Goal: Check status: Check status

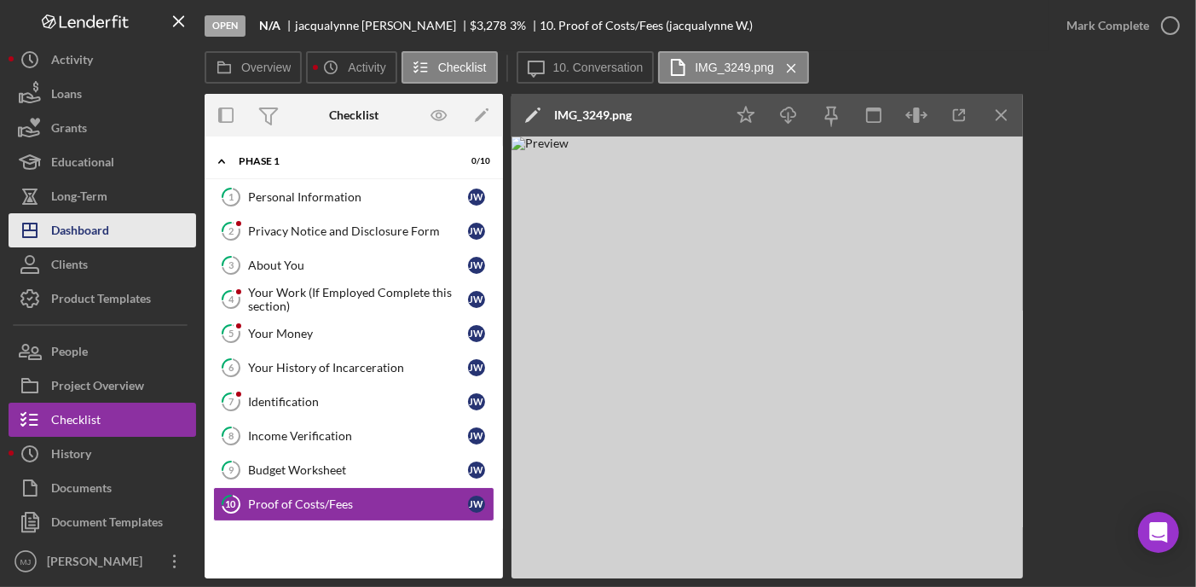
drag, startPoint x: 105, startPoint y: 238, endPoint x: 139, endPoint y: 234, distance: 34.3
click at [105, 238] on div "Dashboard" at bounding box center [80, 232] width 58 height 38
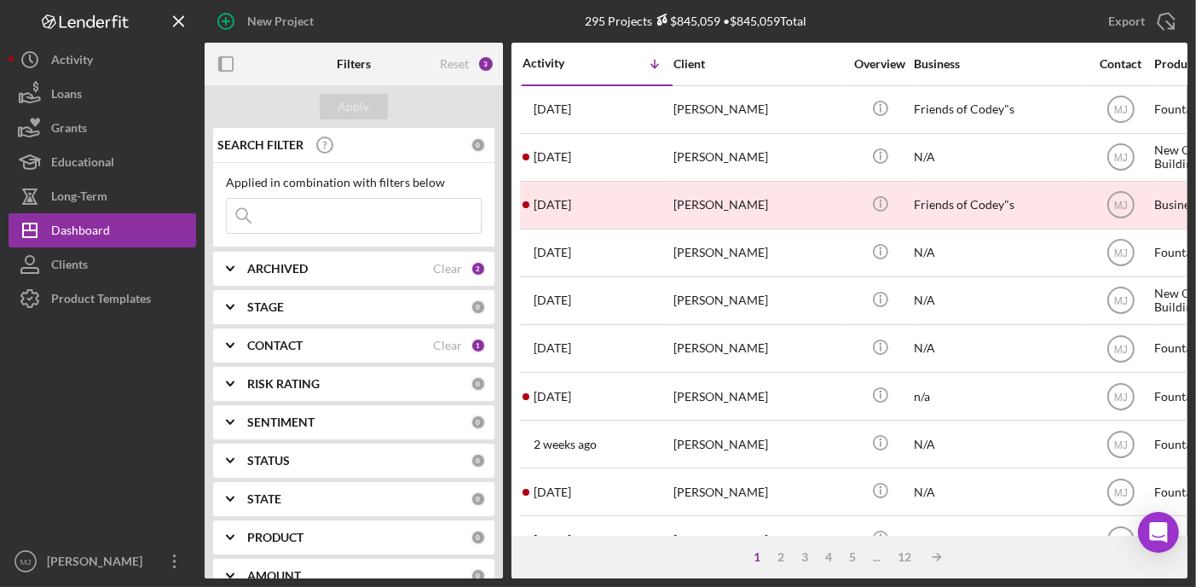
click at [229, 347] on polyline at bounding box center [230, 345] width 7 height 3
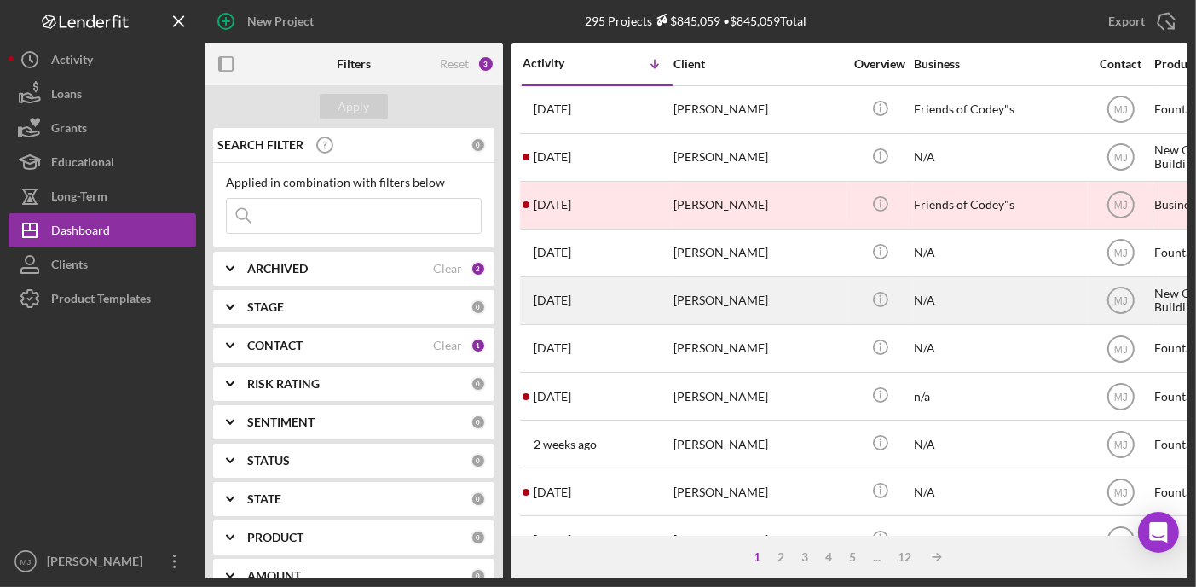
click at [225, 344] on icon "Icon/Expander" at bounding box center [230, 345] width 43 height 43
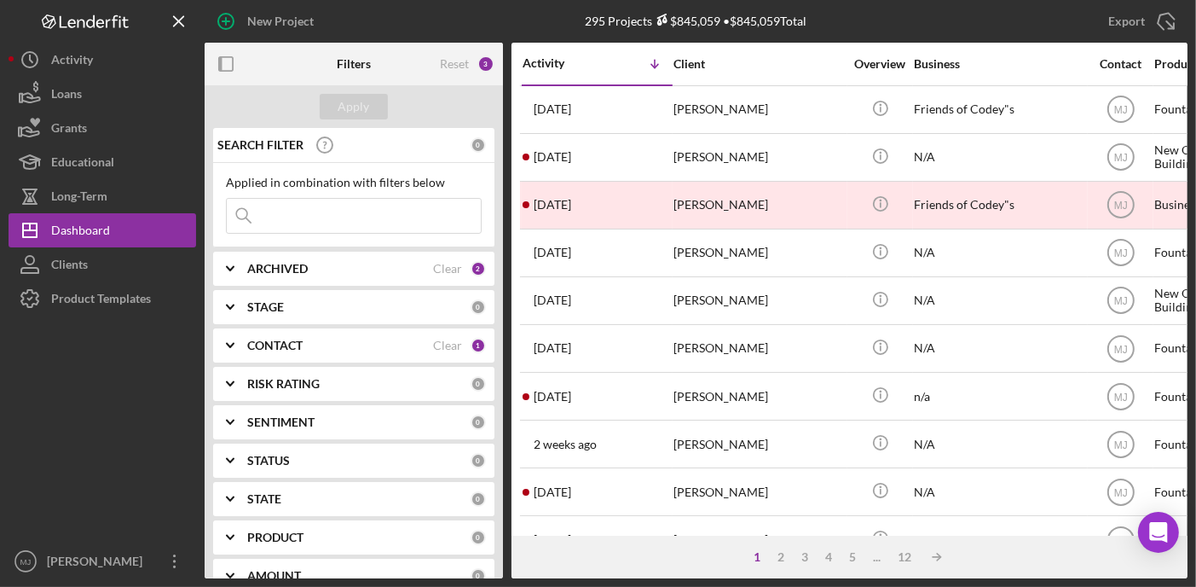
click at [229, 344] on icon "Icon/Expander" at bounding box center [230, 345] width 43 height 43
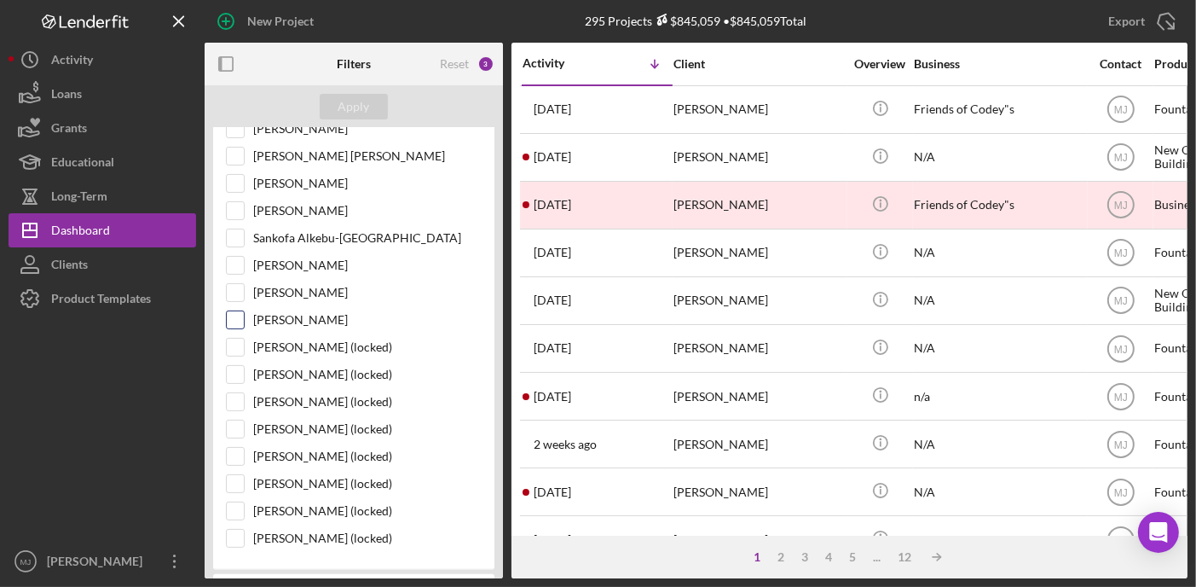
scroll to position [256, 0]
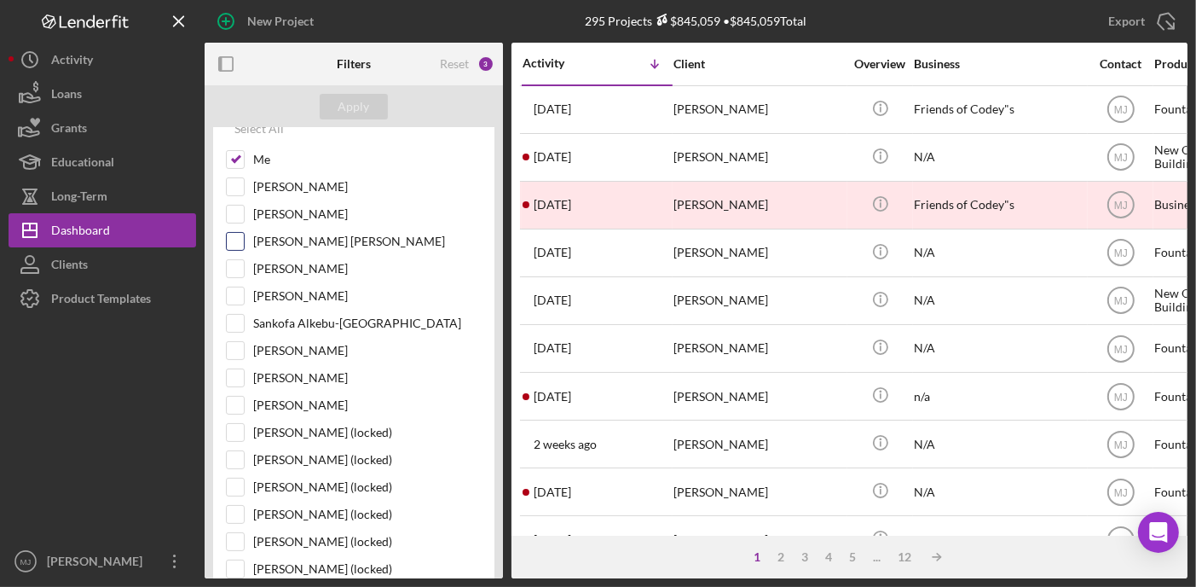
click at [232, 240] on input "[PERSON_NAME] [PERSON_NAME]" at bounding box center [235, 241] width 17 height 17
checkbox input "true"
click at [235, 351] on input "[PERSON_NAME]" at bounding box center [235, 350] width 17 height 17
checkbox input "true"
click at [362, 96] on div "Apply" at bounding box center [355, 107] width 32 height 26
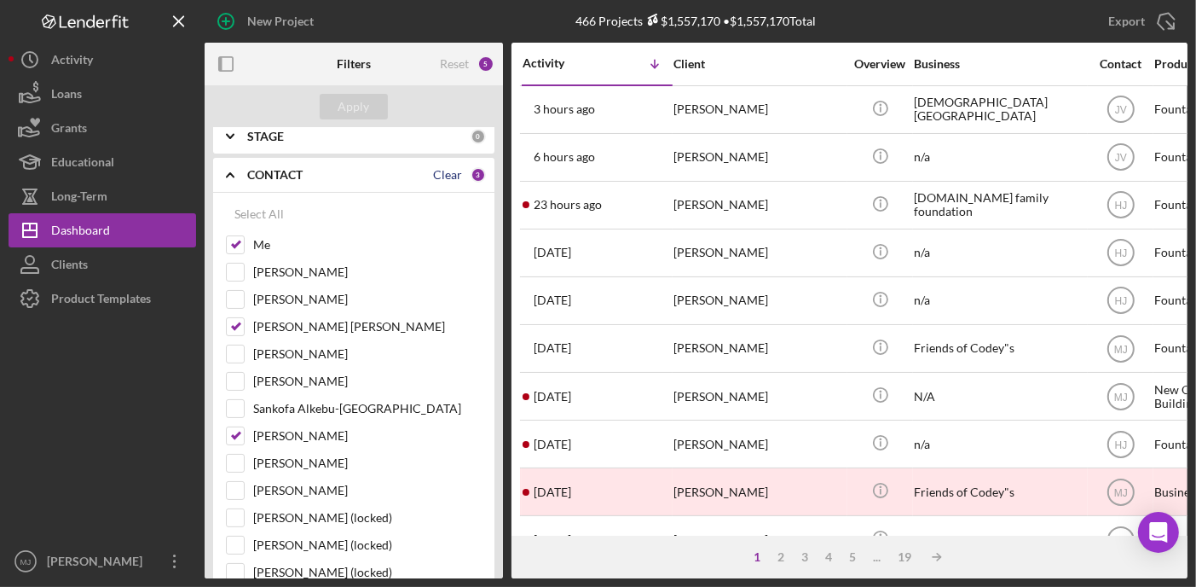
scroll to position [0, 0]
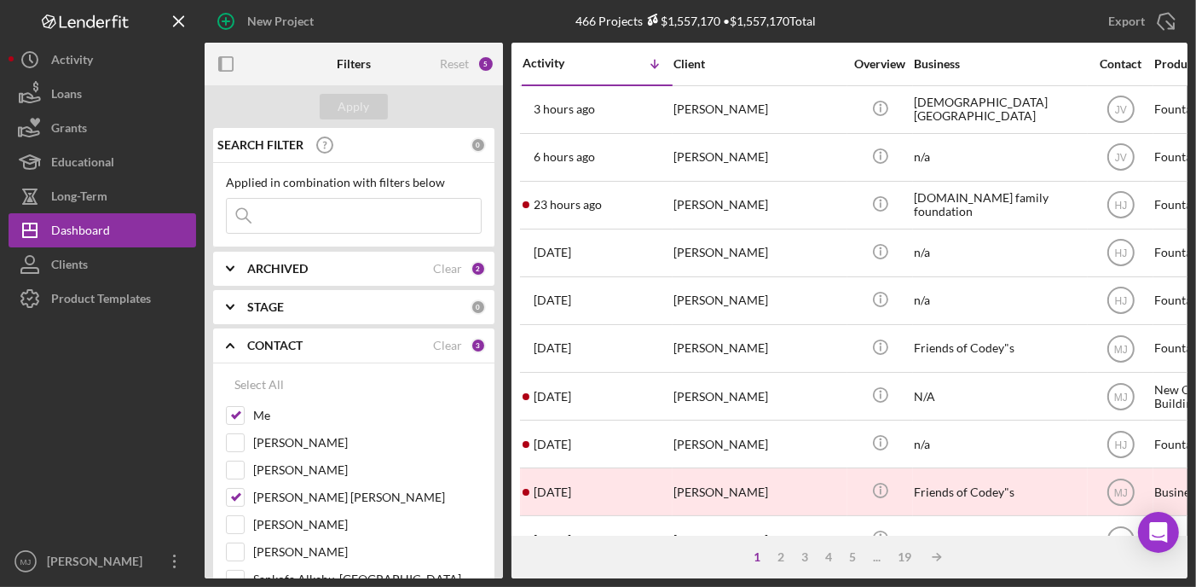
click at [321, 207] on input at bounding box center [354, 216] width 254 height 34
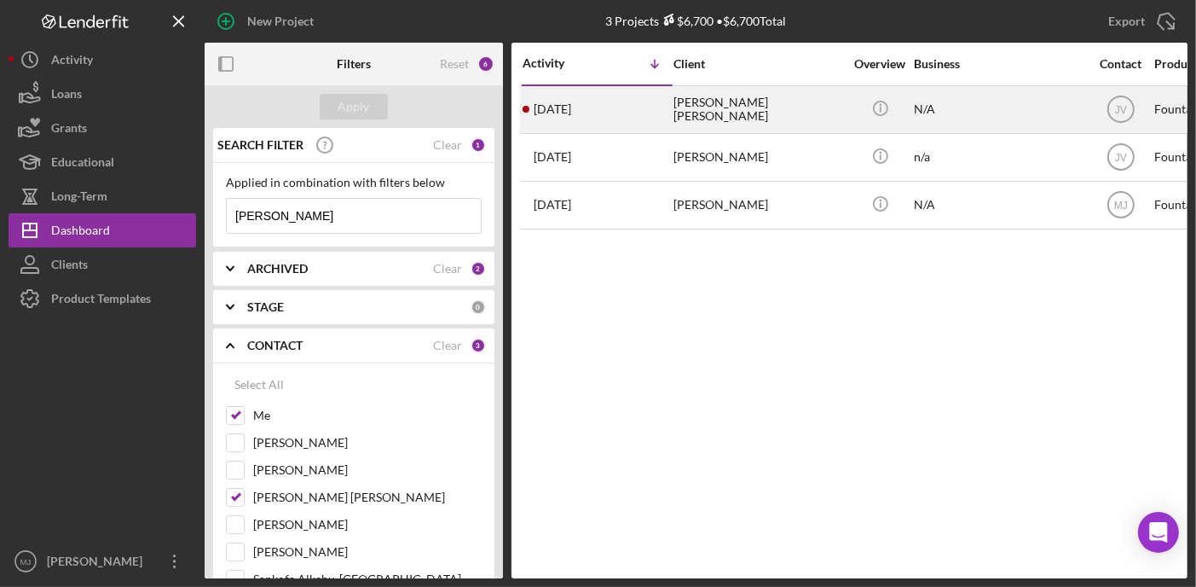
type input "[PERSON_NAME]"
click at [682, 100] on div "[PERSON_NAME] [PERSON_NAME]" at bounding box center [759, 109] width 171 height 45
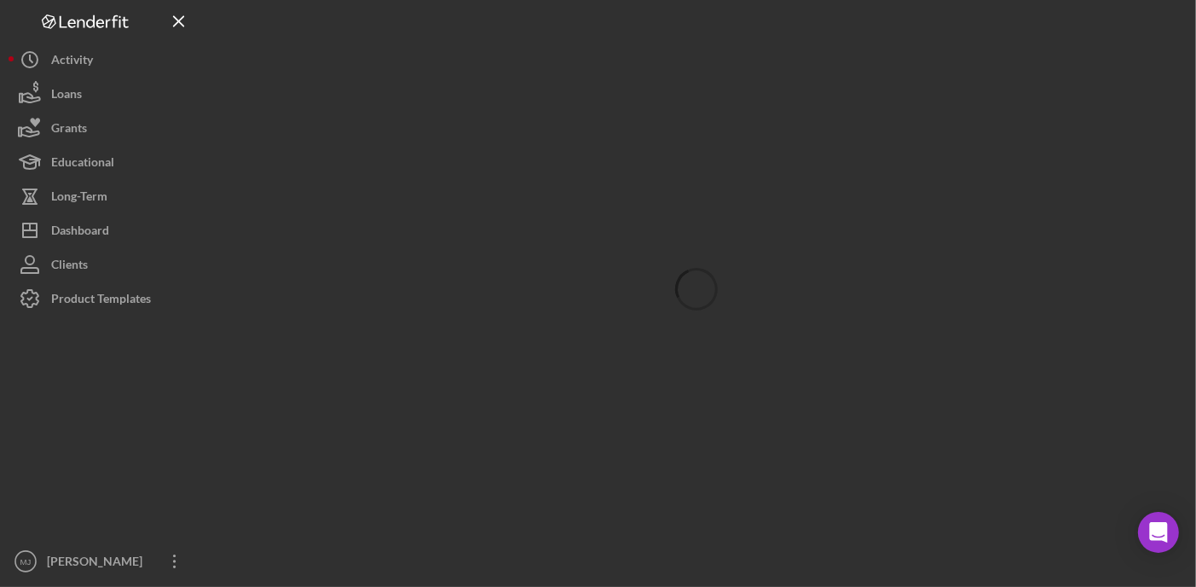
click at [682, 100] on div at bounding box center [696, 289] width 983 height 578
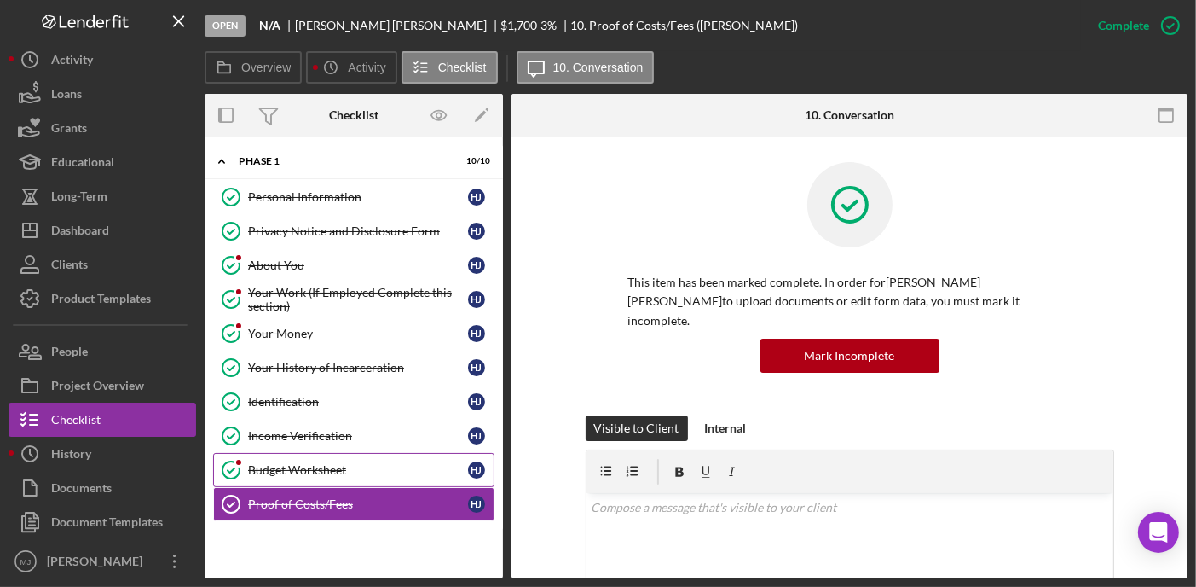
click at [304, 467] on div "Budget Worksheet" at bounding box center [358, 470] width 220 height 14
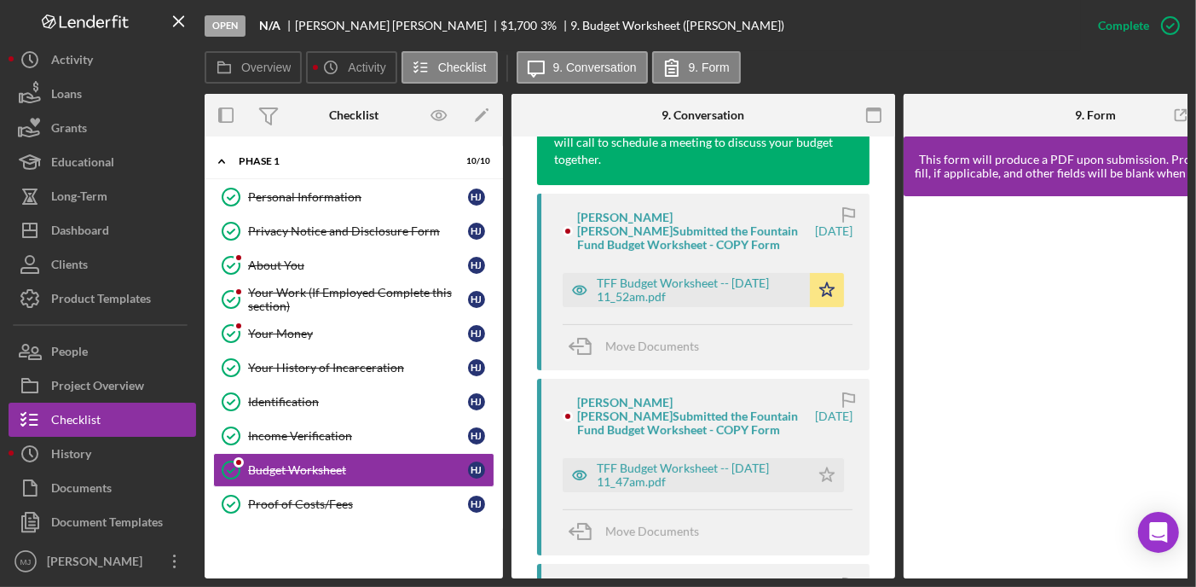
scroll to position [597, 0]
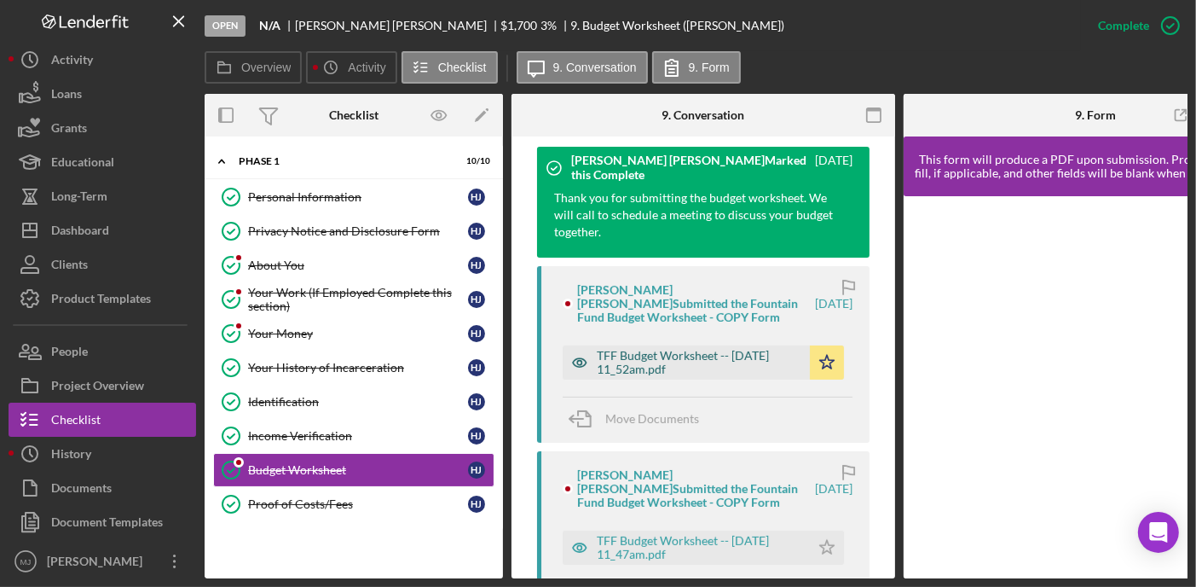
click at [672, 349] on div "TFF Budget Worksheet -- [DATE] 11_52am.pdf" at bounding box center [699, 362] width 205 height 27
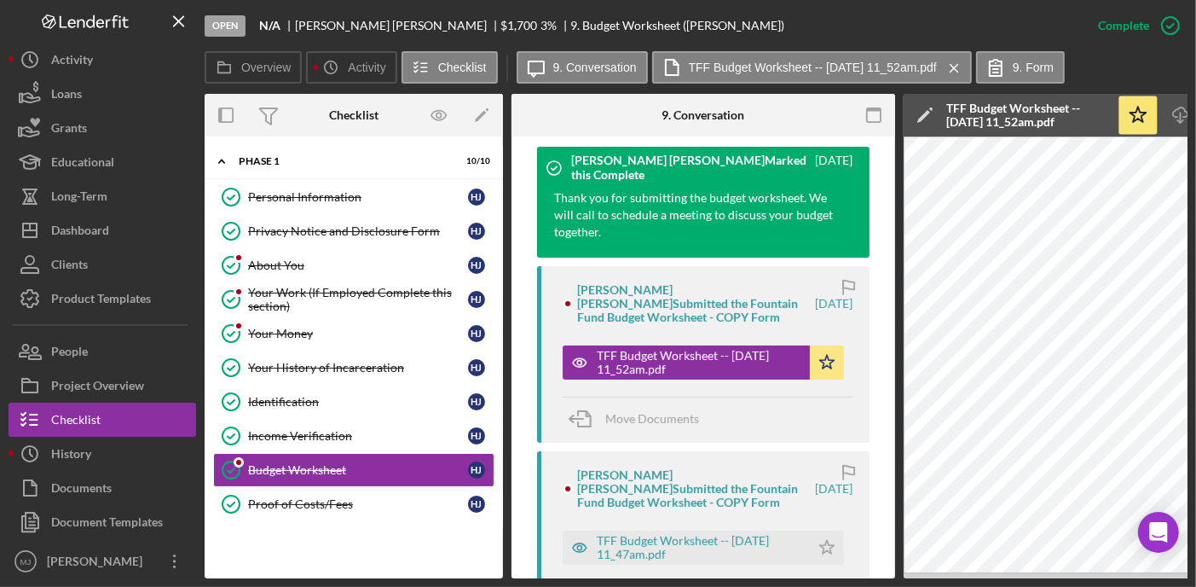
click at [875, 113] on icon "button" at bounding box center [874, 115] width 38 height 38
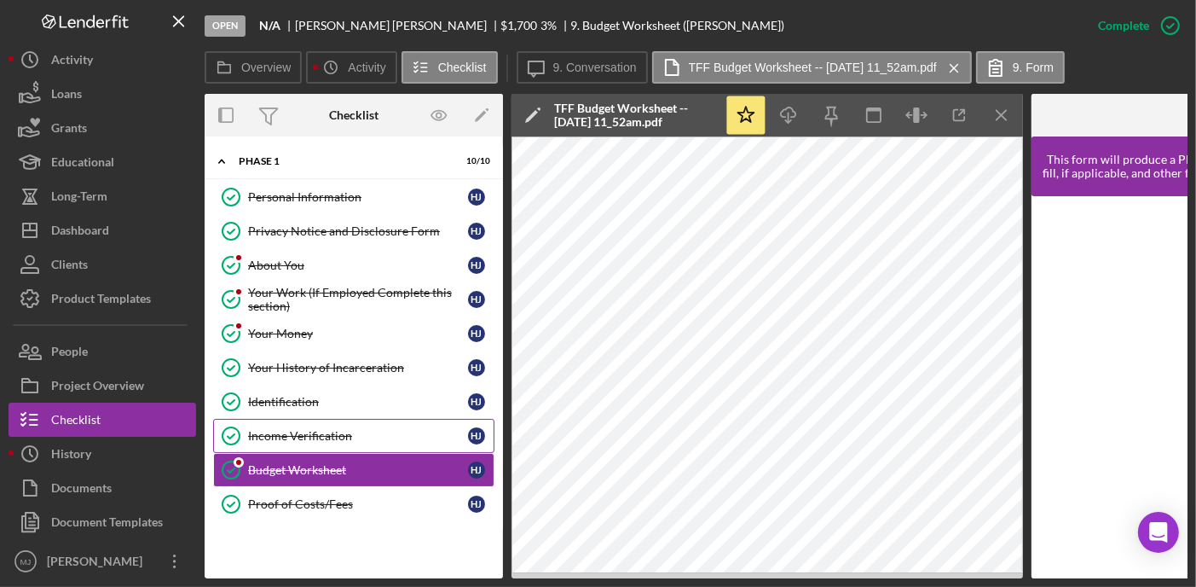
click at [317, 436] on div "Income Verification" at bounding box center [358, 436] width 220 height 14
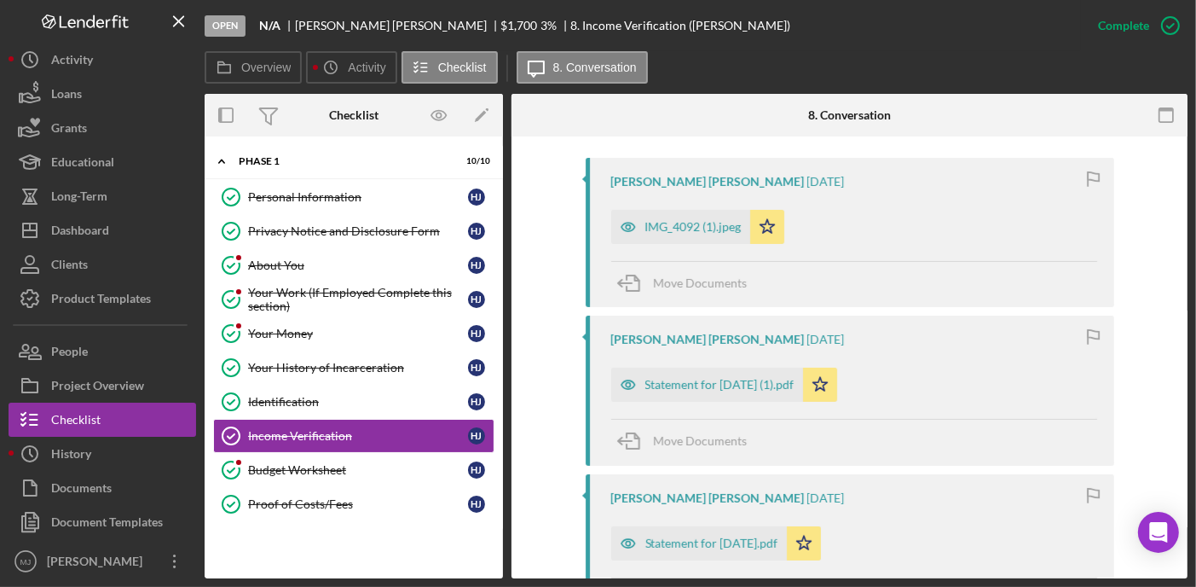
scroll to position [597, 0]
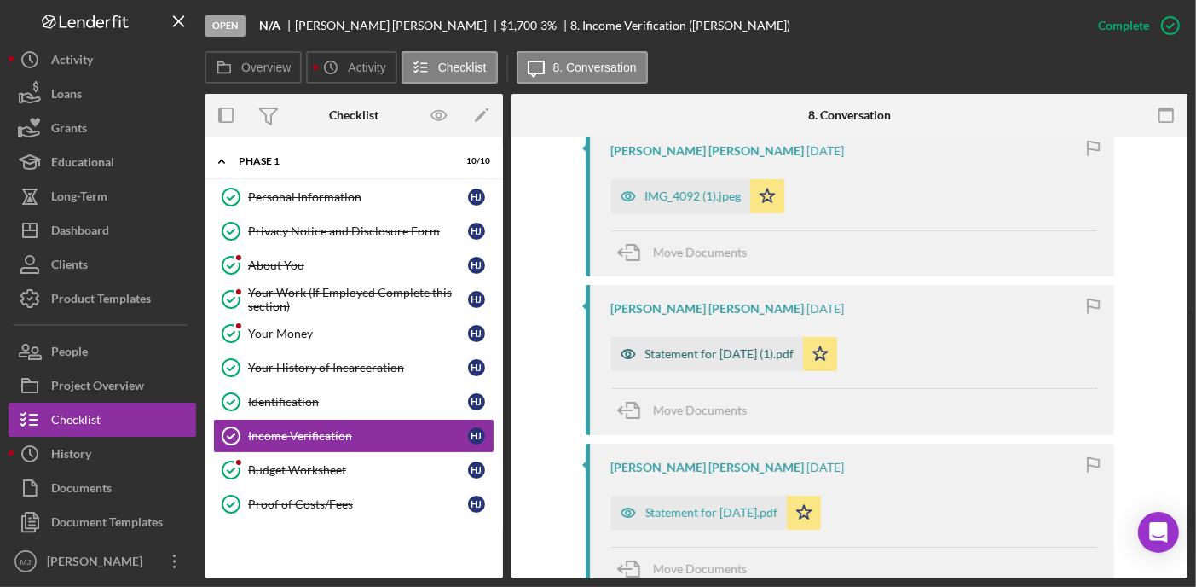
click at [711, 347] on div "Statement for [DATE] (1).pdf" at bounding box center [720, 354] width 149 height 14
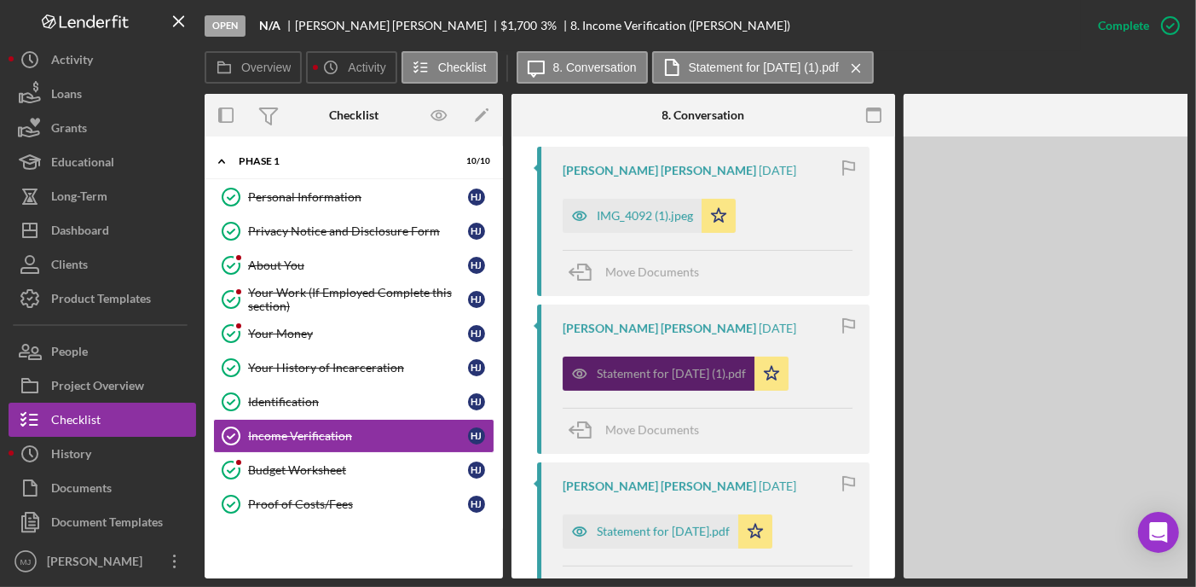
scroll to position [616, 0]
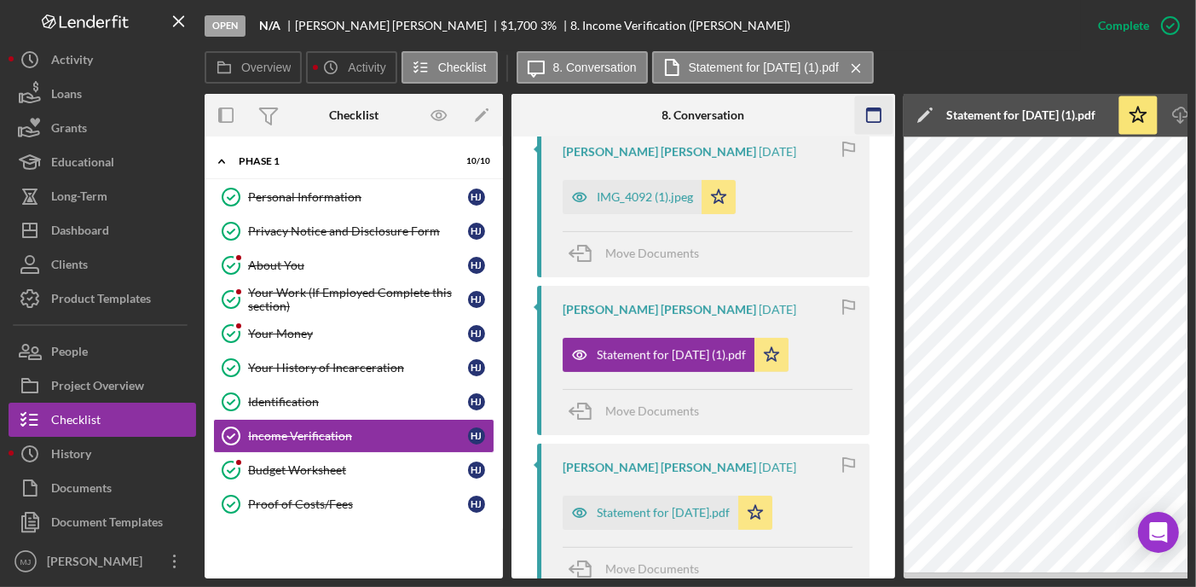
click at [867, 115] on icon "button" at bounding box center [874, 115] width 38 height 38
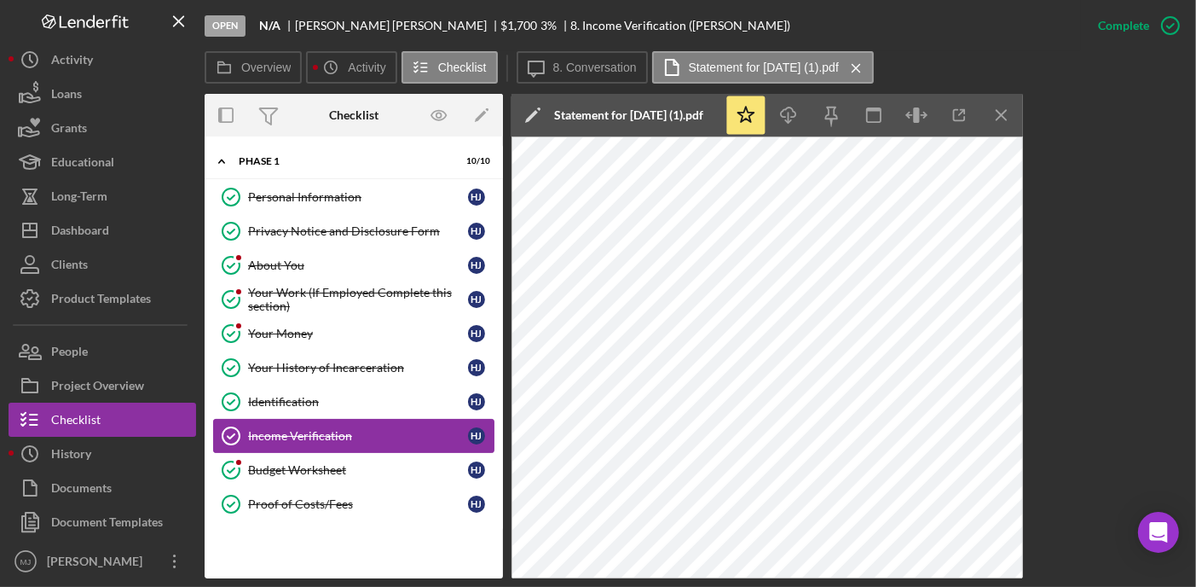
click at [309, 429] on div "Income Verification" at bounding box center [358, 436] width 220 height 14
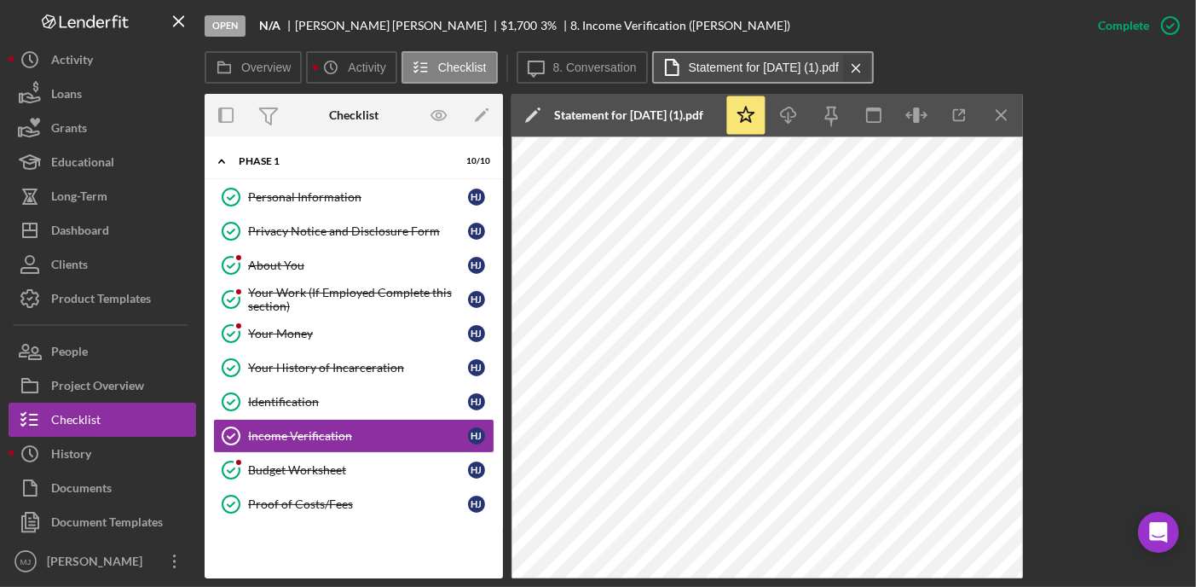
click at [871, 64] on icon "Icon/Menu Close" at bounding box center [857, 68] width 30 height 43
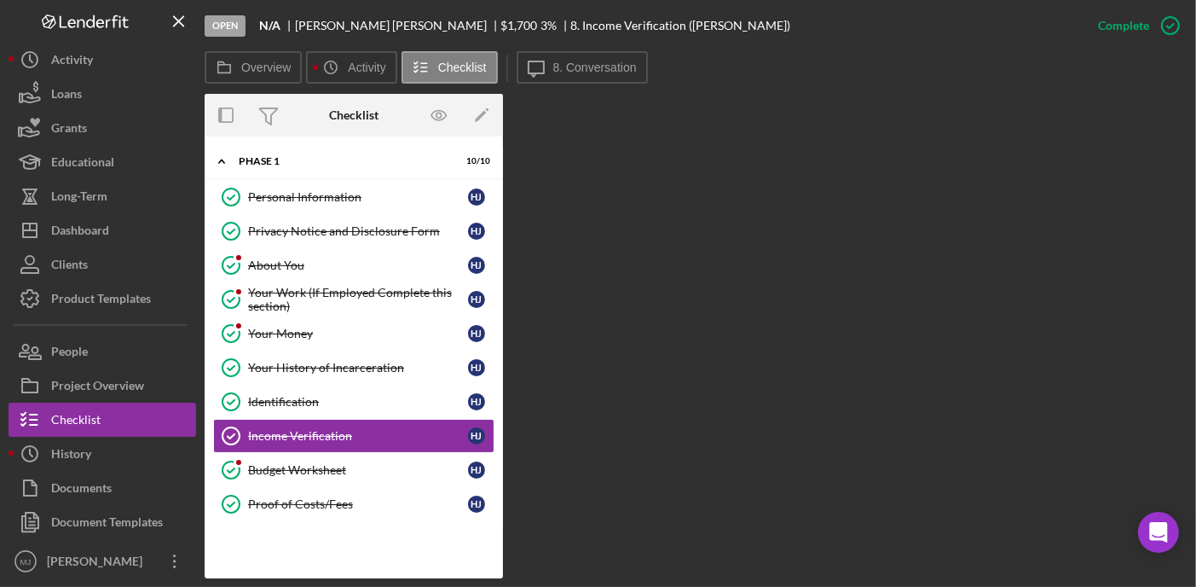
drag, startPoint x: 580, startPoint y: 89, endPoint x: 584, endPoint y: 77, distance: 12.7
click at [580, 86] on div "Overview Icon/History Activity Checklist Icon/Message 8. Conversation Overview …" at bounding box center [696, 314] width 983 height 527
click at [587, 71] on label "8. Conversation" at bounding box center [595, 68] width 84 height 14
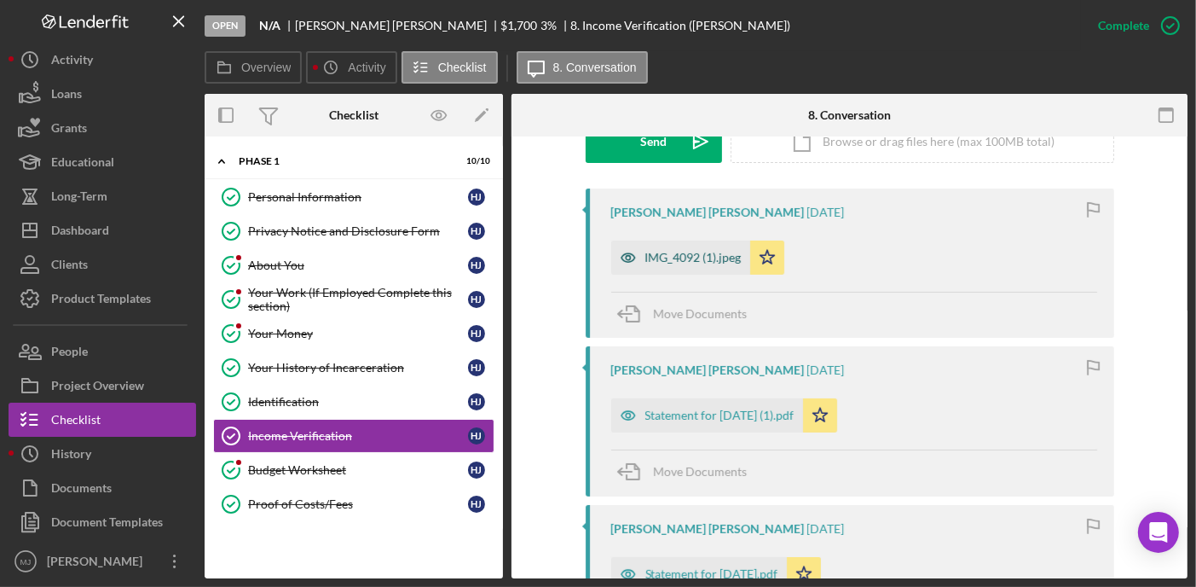
scroll to position [360, 0]
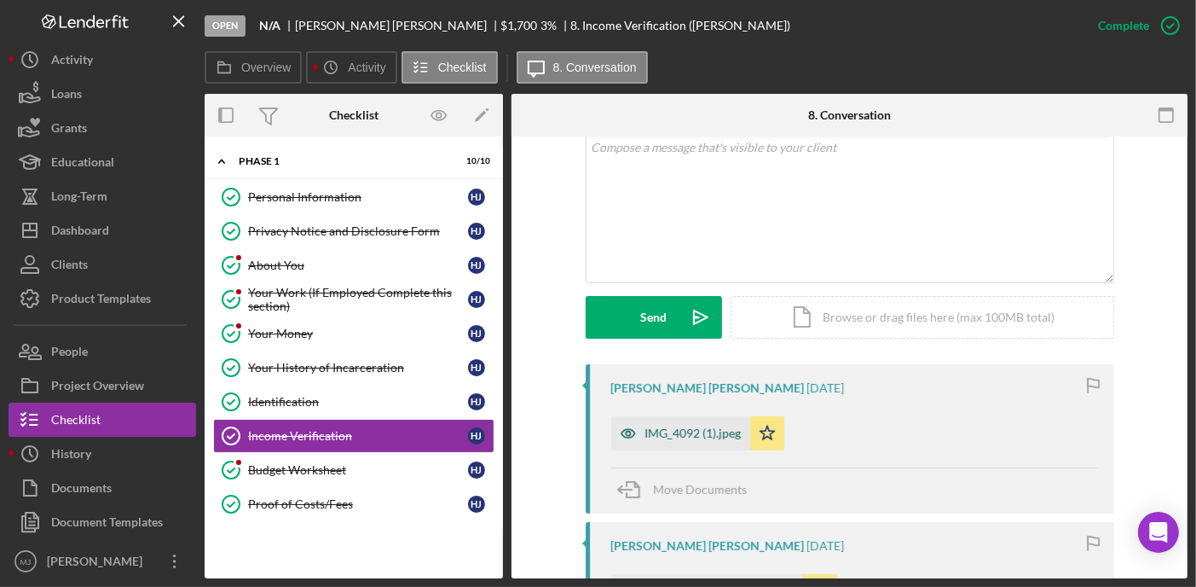
click at [689, 420] on div "IMG_4092 (1).jpeg" at bounding box center [680, 433] width 139 height 34
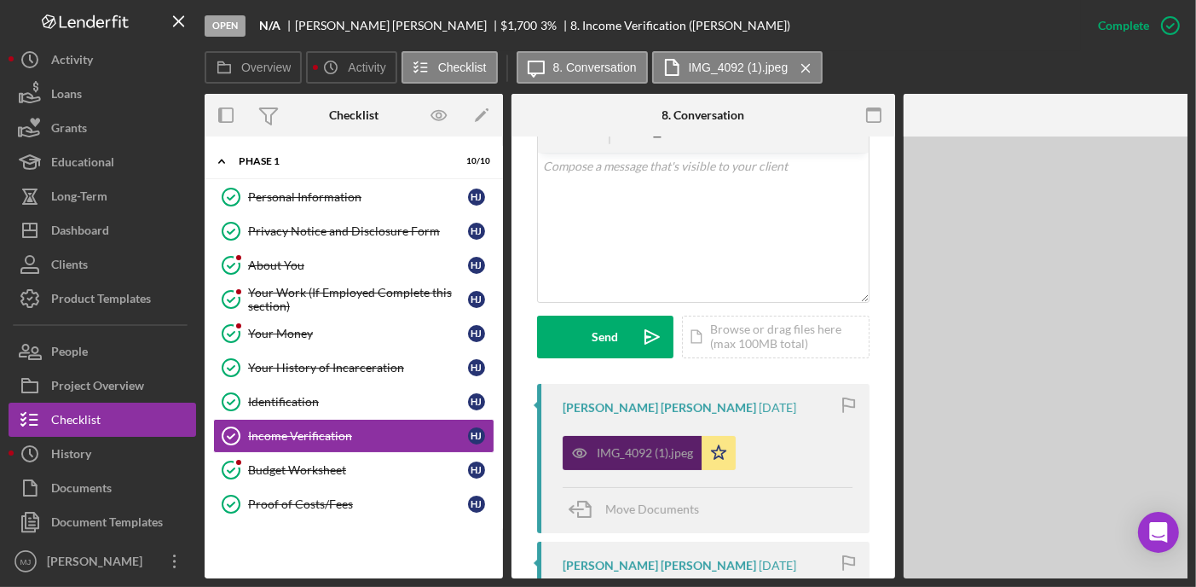
scroll to position [379, 0]
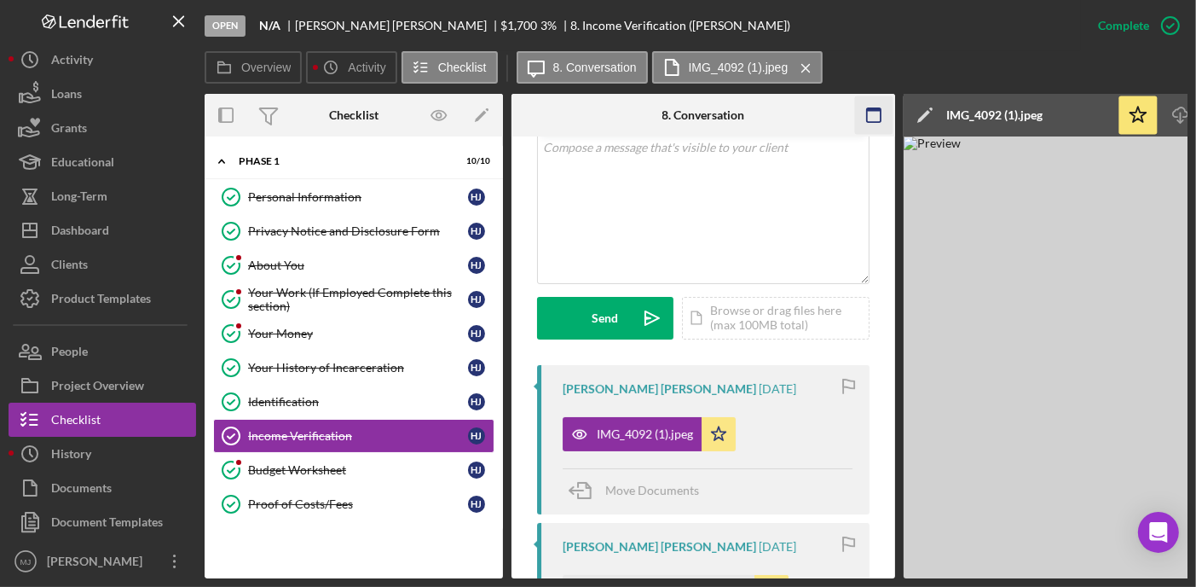
click at [883, 115] on icon "button" at bounding box center [874, 115] width 38 height 38
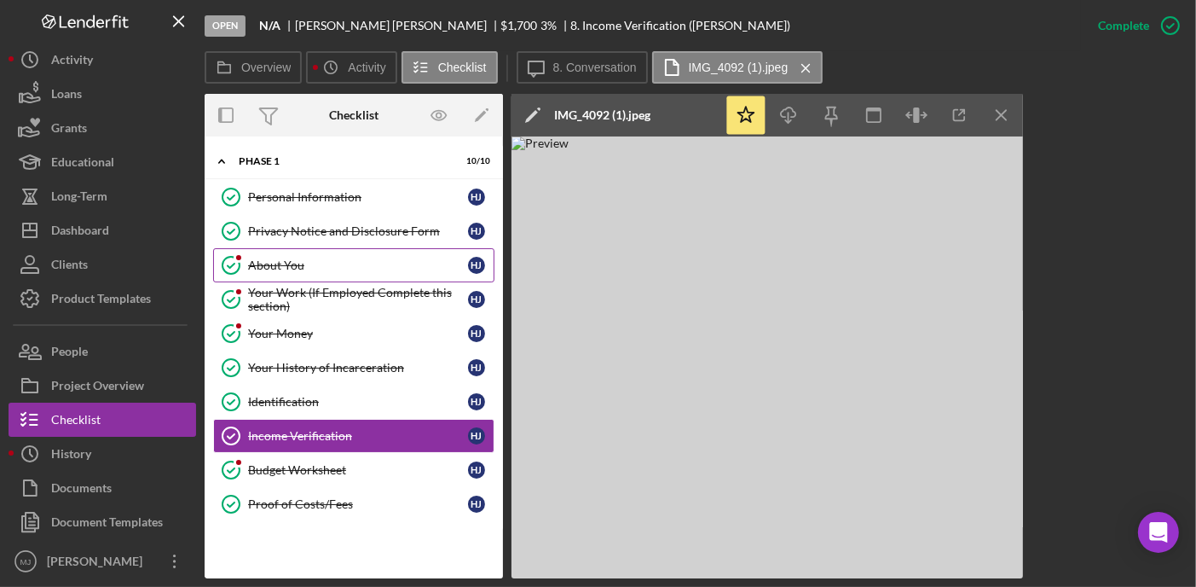
click at [276, 256] on link "About You About You H J" at bounding box center [353, 265] width 281 height 34
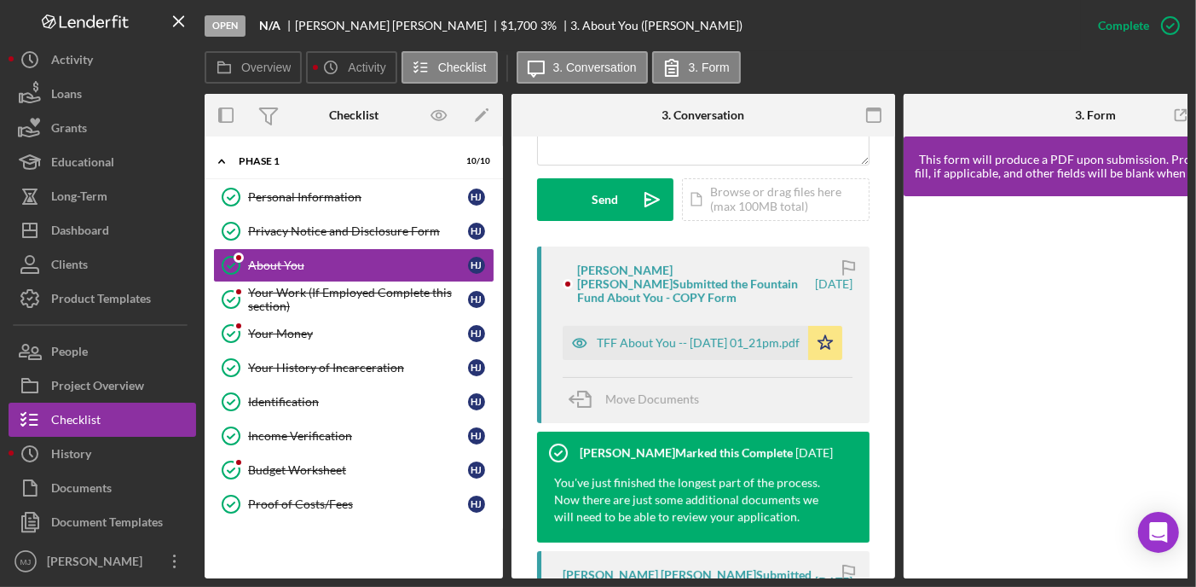
scroll to position [512, 0]
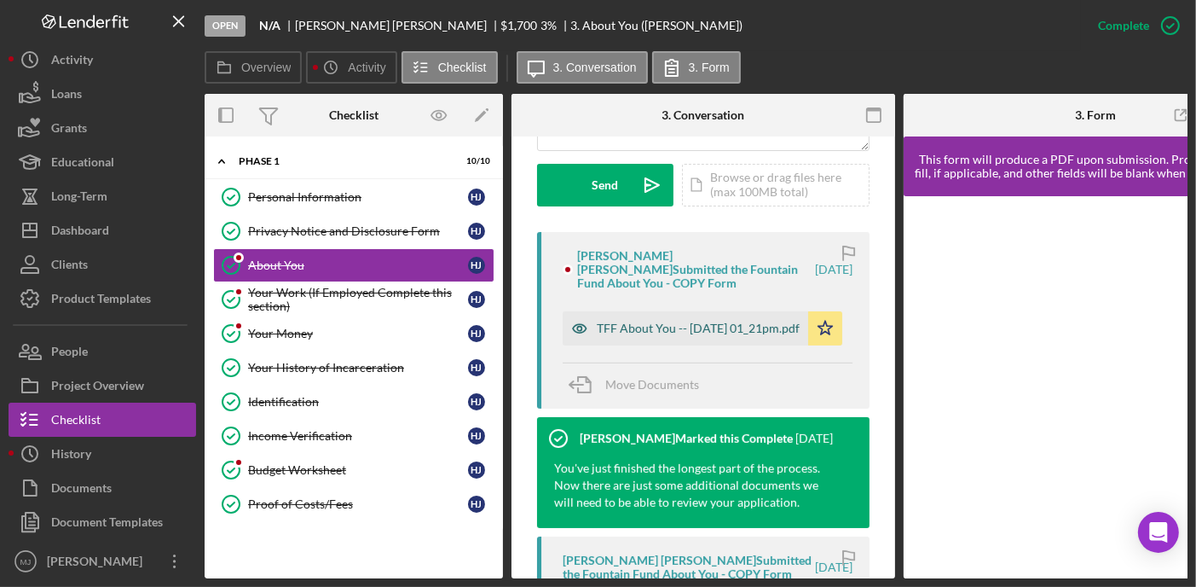
click at [709, 321] on div "TFF About You -- [DATE] 01_21pm.pdf" at bounding box center [698, 328] width 203 height 14
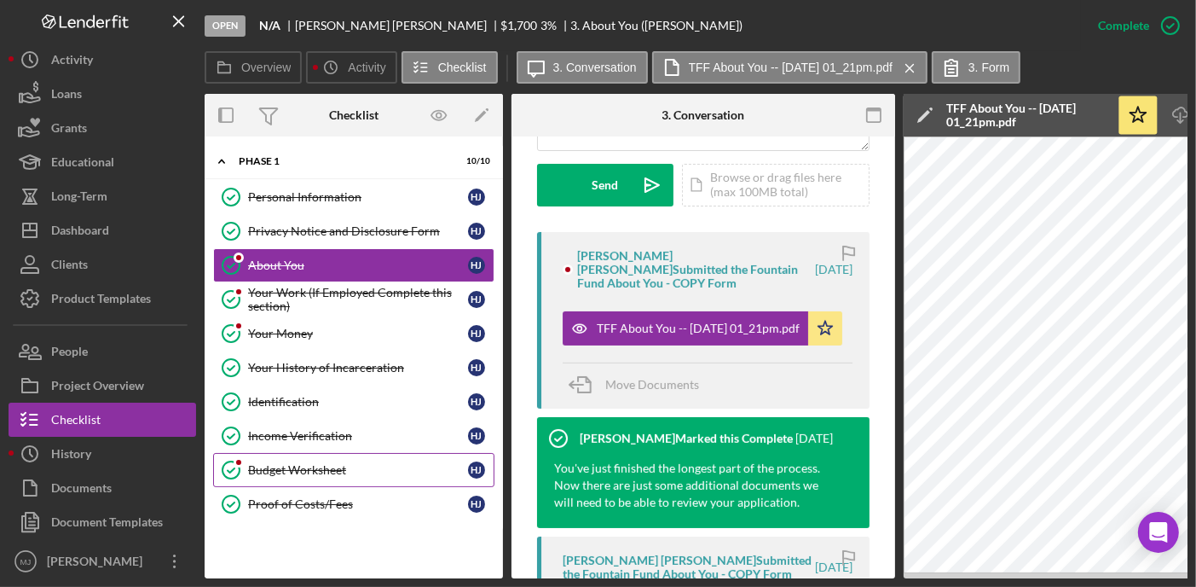
click at [350, 463] on div "Budget Worksheet" at bounding box center [358, 470] width 220 height 14
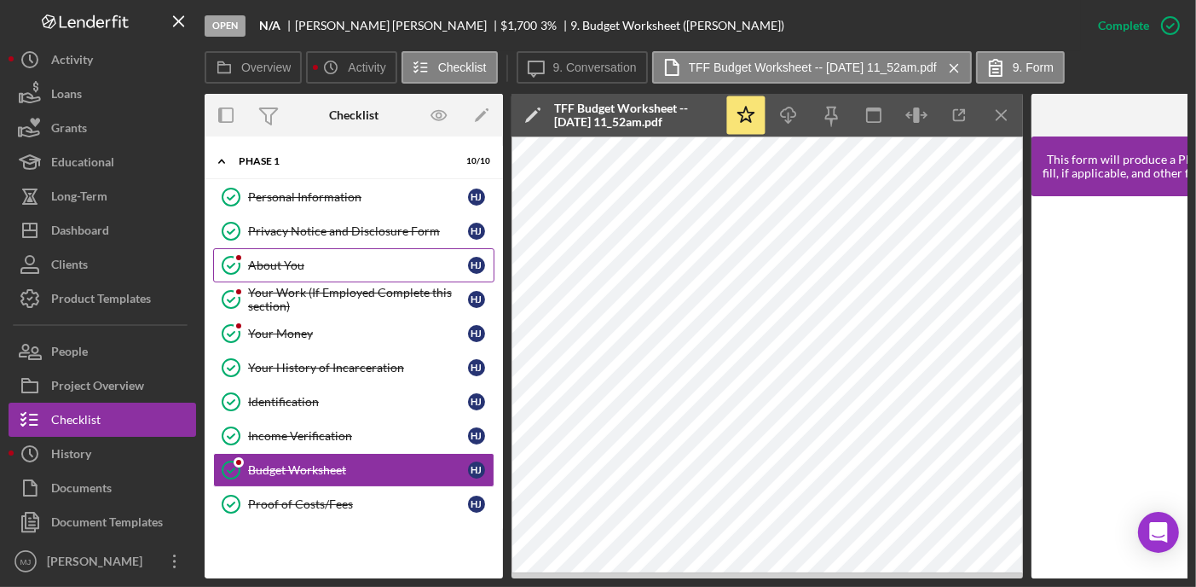
click at [304, 264] on div "About You" at bounding box center [358, 265] width 220 height 14
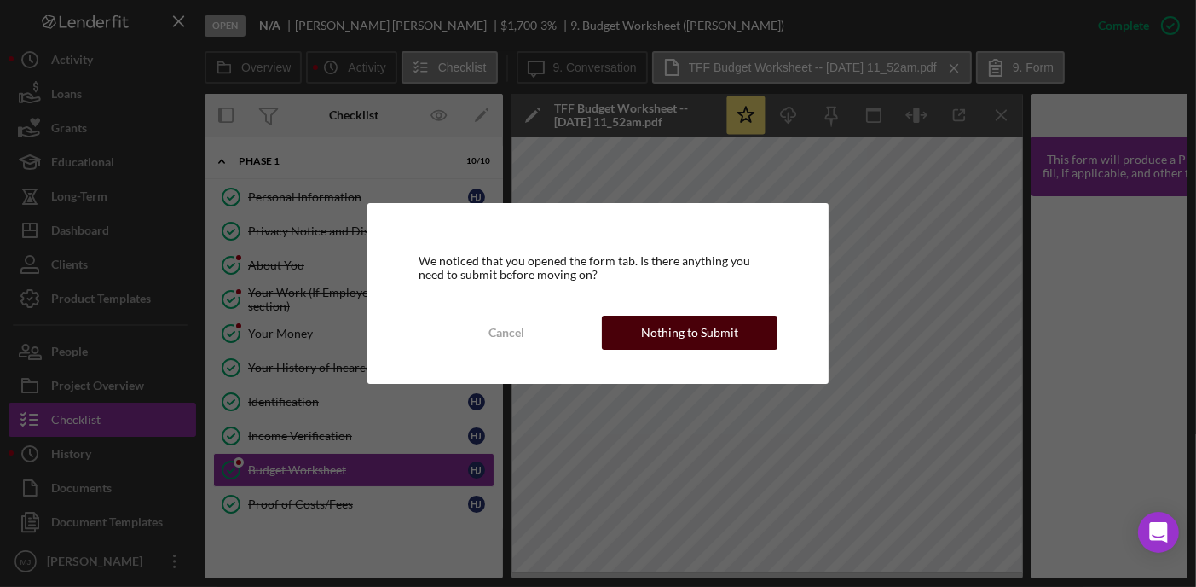
click at [691, 323] on div "Nothing to Submit" at bounding box center [689, 333] width 97 height 34
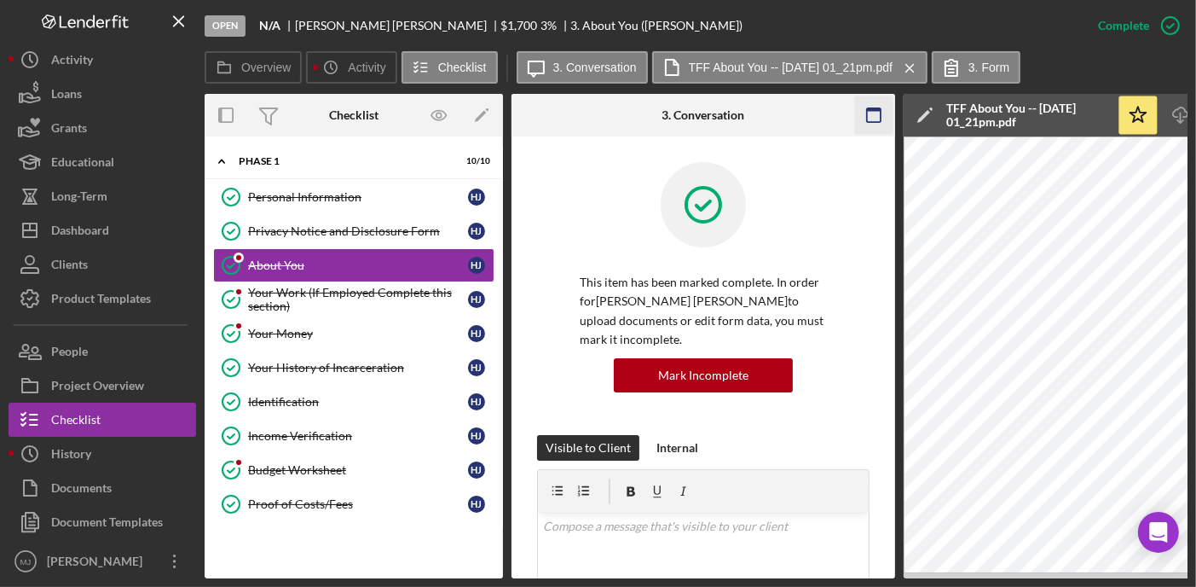
click at [871, 113] on icon "button" at bounding box center [874, 115] width 38 height 38
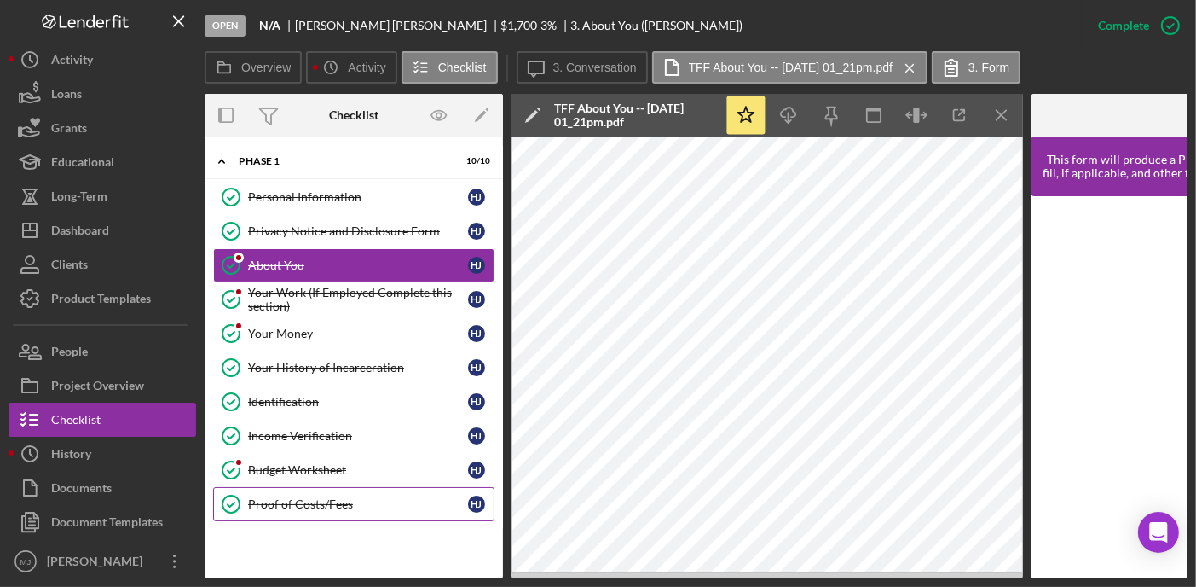
click at [333, 489] on link "Proof of Costs/Fees Proof of Costs/Fees H J" at bounding box center [353, 504] width 281 height 34
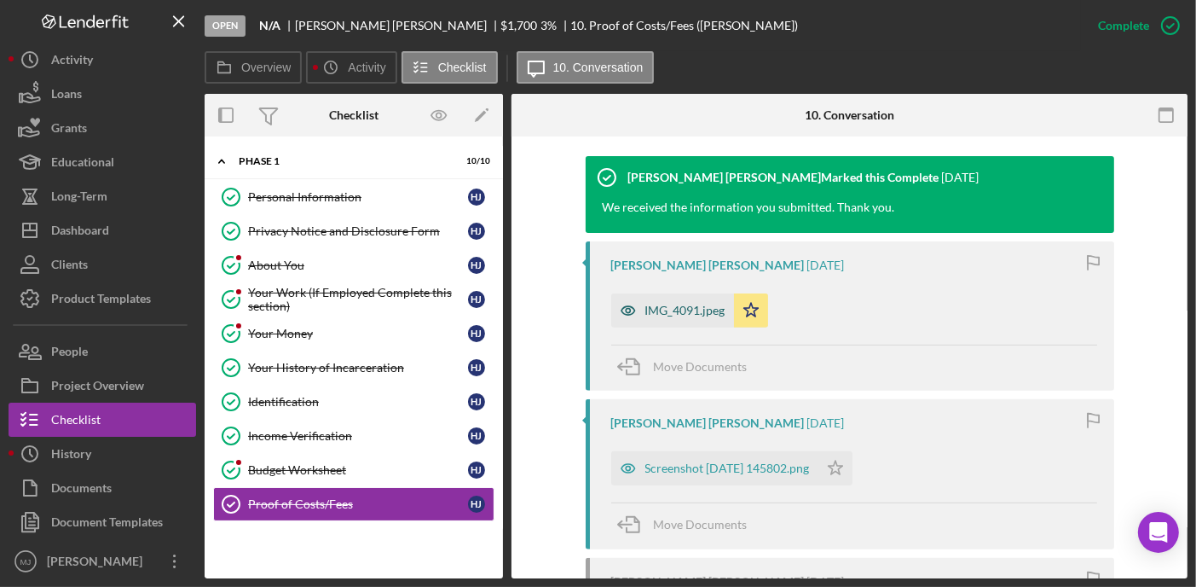
scroll to position [597, 0]
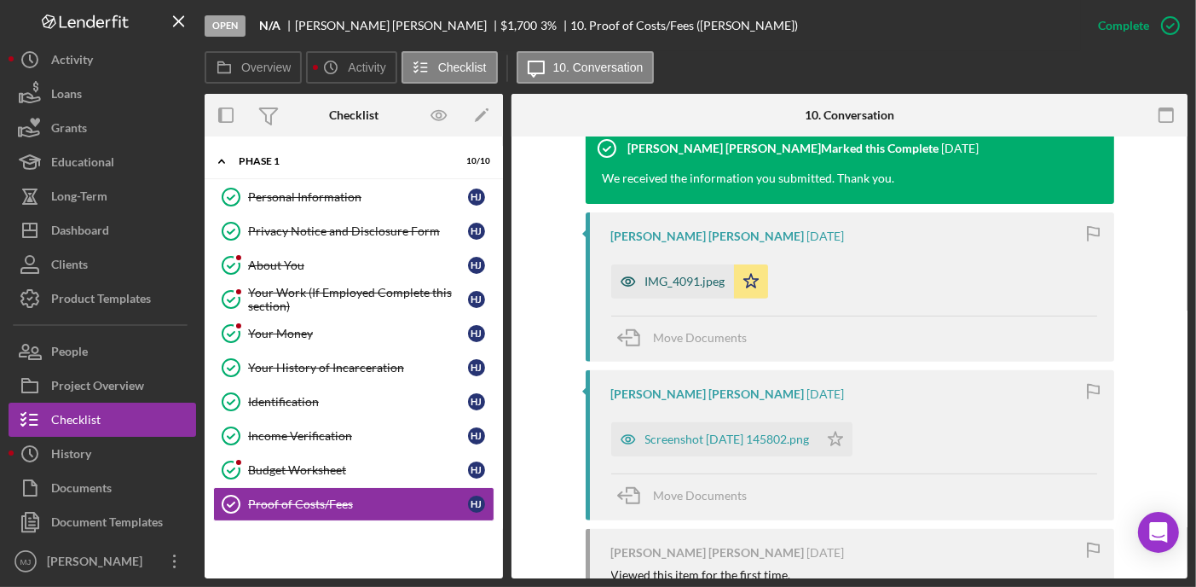
click at [669, 275] on div "IMG_4091.jpeg" at bounding box center [686, 282] width 80 height 14
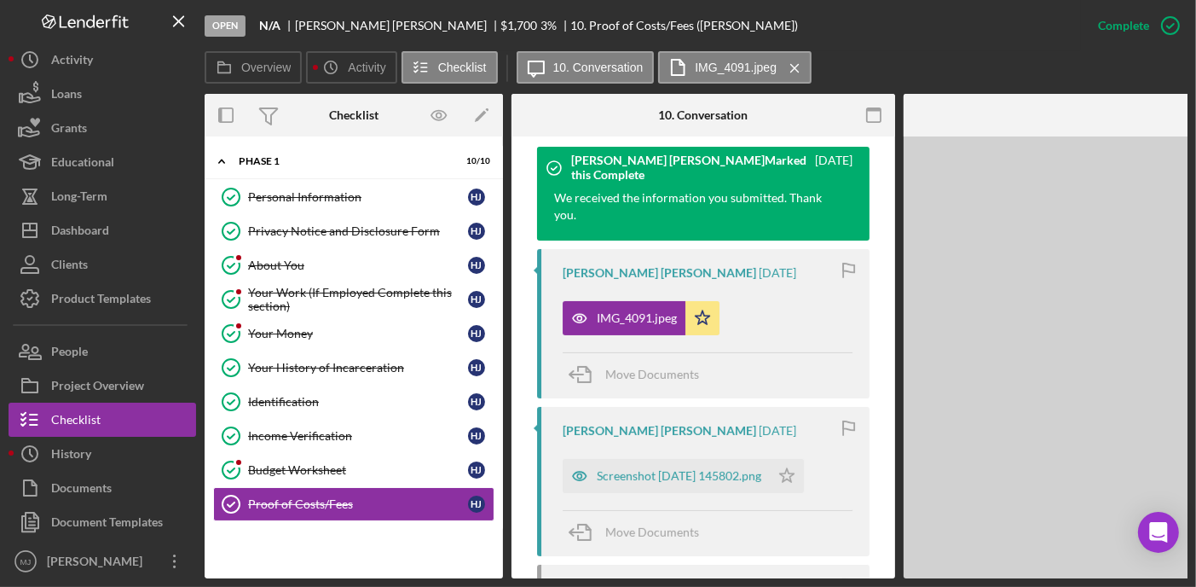
scroll to position [616, 0]
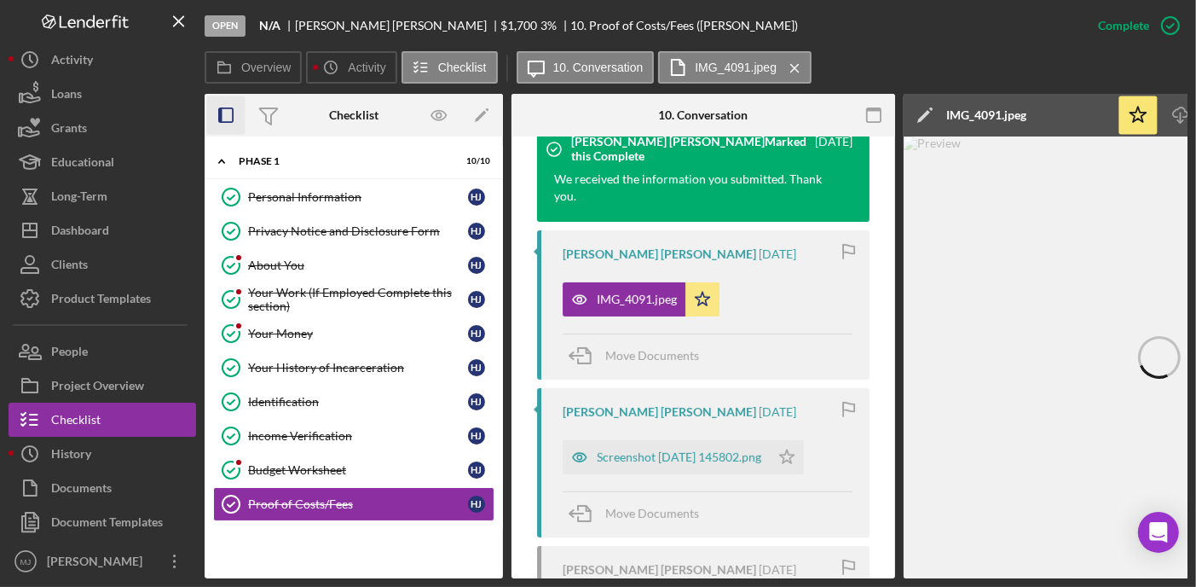
click at [237, 101] on icon "button" at bounding box center [226, 115] width 38 height 38
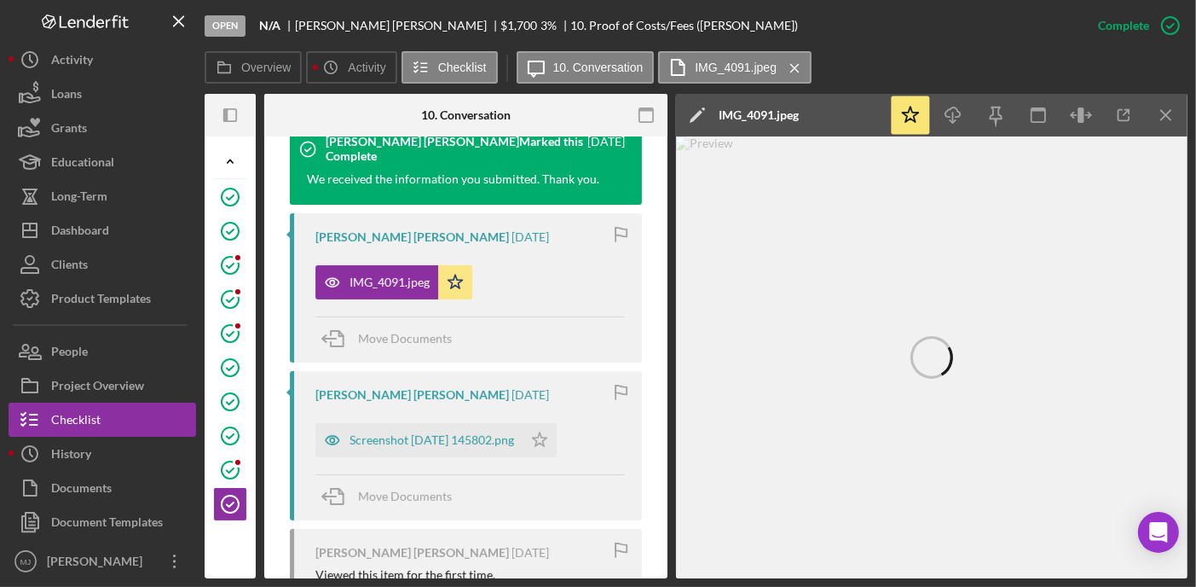
click at [648, 115] on icon "button" at bounding box center [647, 115] width 38 height 38
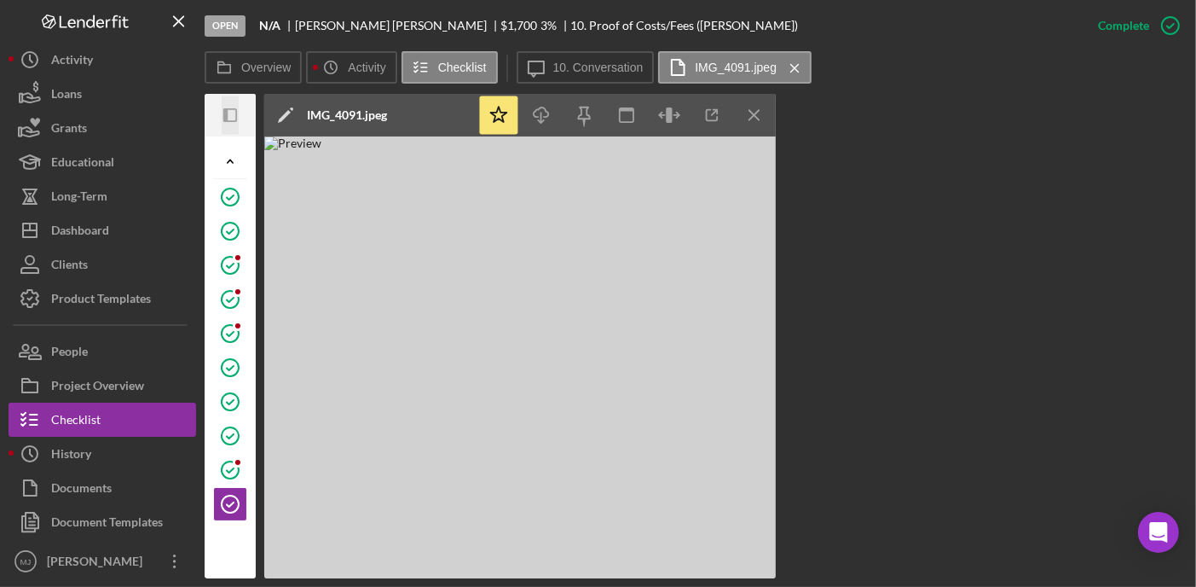
click at [237, 117] on icon "Icon/Panel Side Expand" at bounding box center [230, 115] width 38 height 38
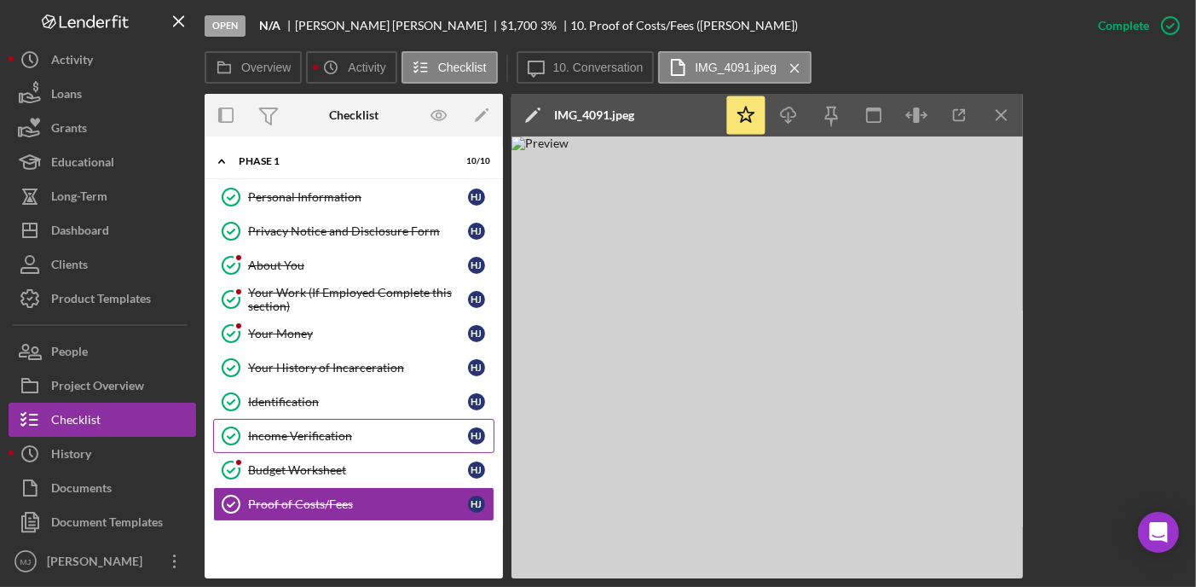
click at [324, 428] on link "Income Verification Income Verification H J" at bounding box center [353, 436] width 281 height 34
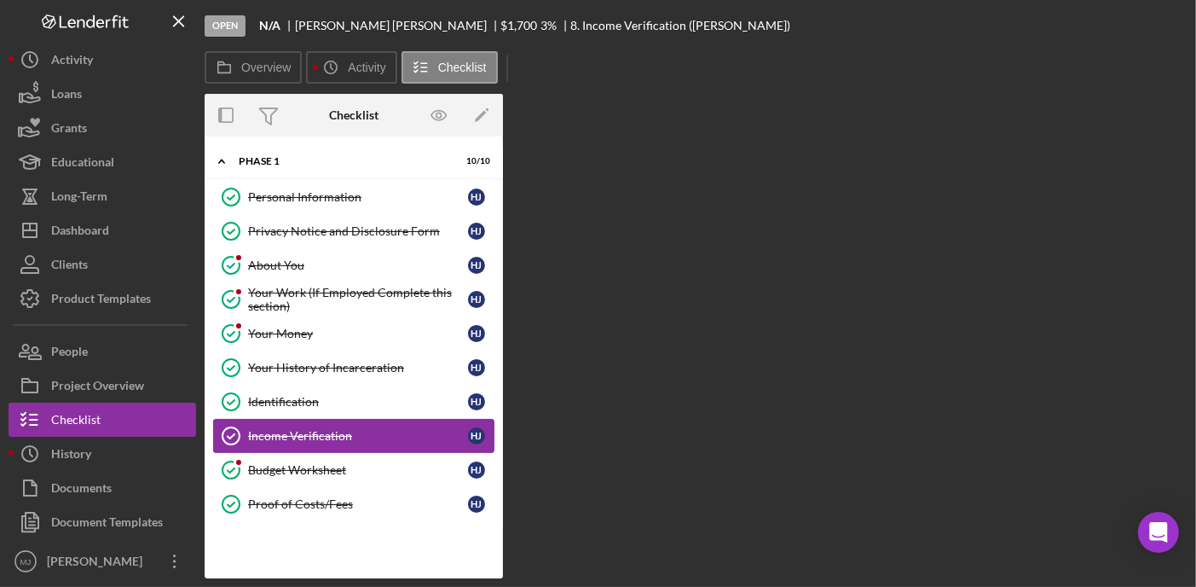
click at [327, 429] on div "Income Verification" at bounding box center [358, 436] width 220 height 14
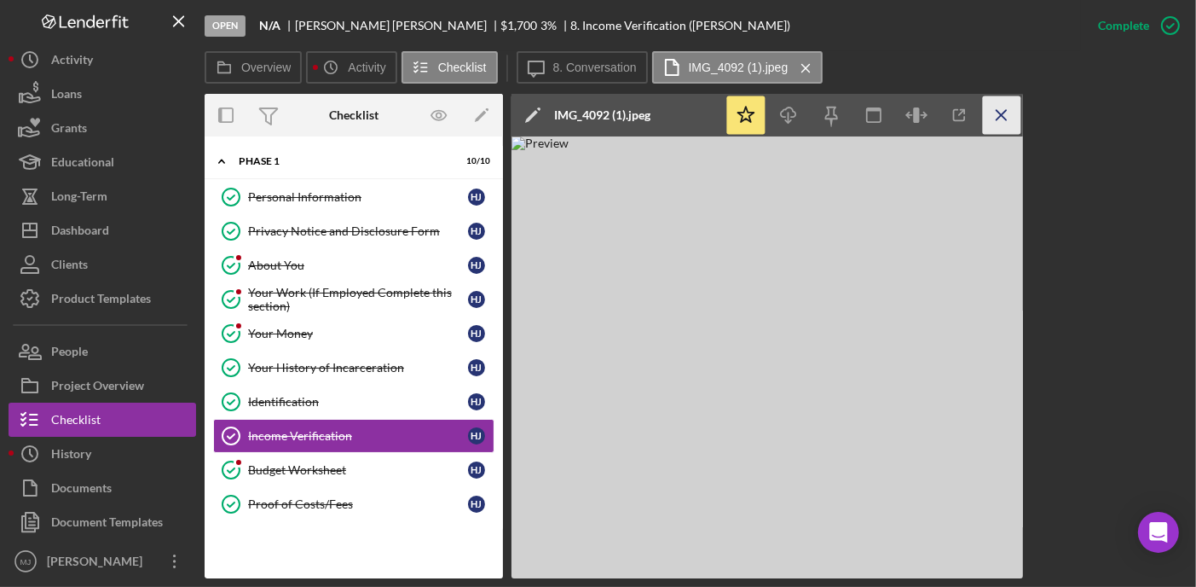
click at [994, 119] on icon "Icon/Menu Close" at bounding box center [1002, 115] width 38 height 38
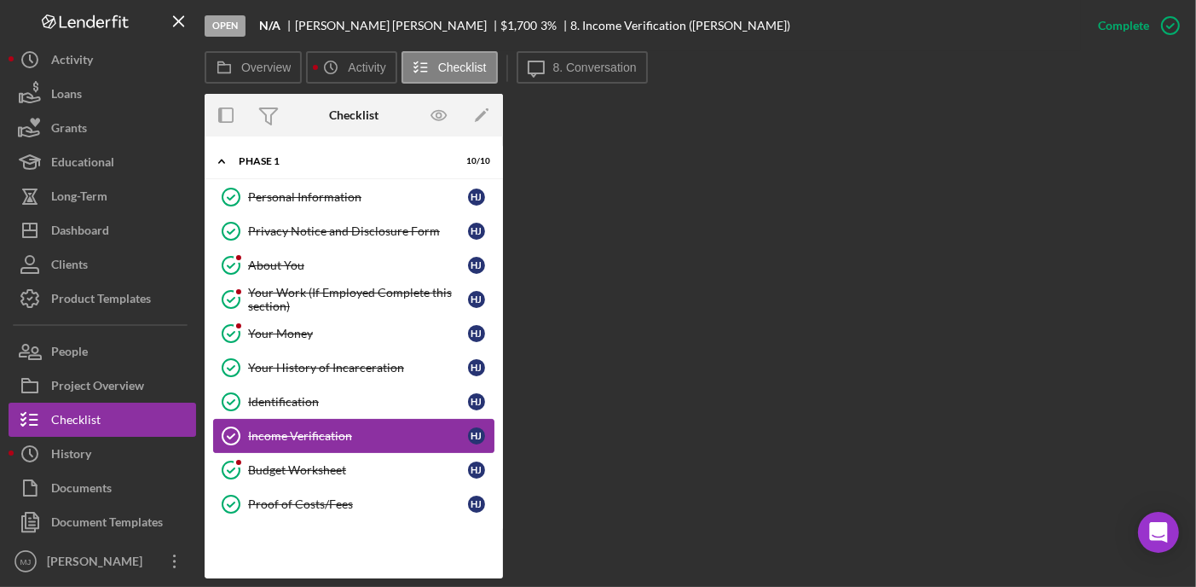
click at [307, 432] on div "Income Verification" at bounding box center [358, 436] width 220 height 14
click at [560, 69] on label "8. Conversation" at bounding box center [595, 68] width 84 height 14
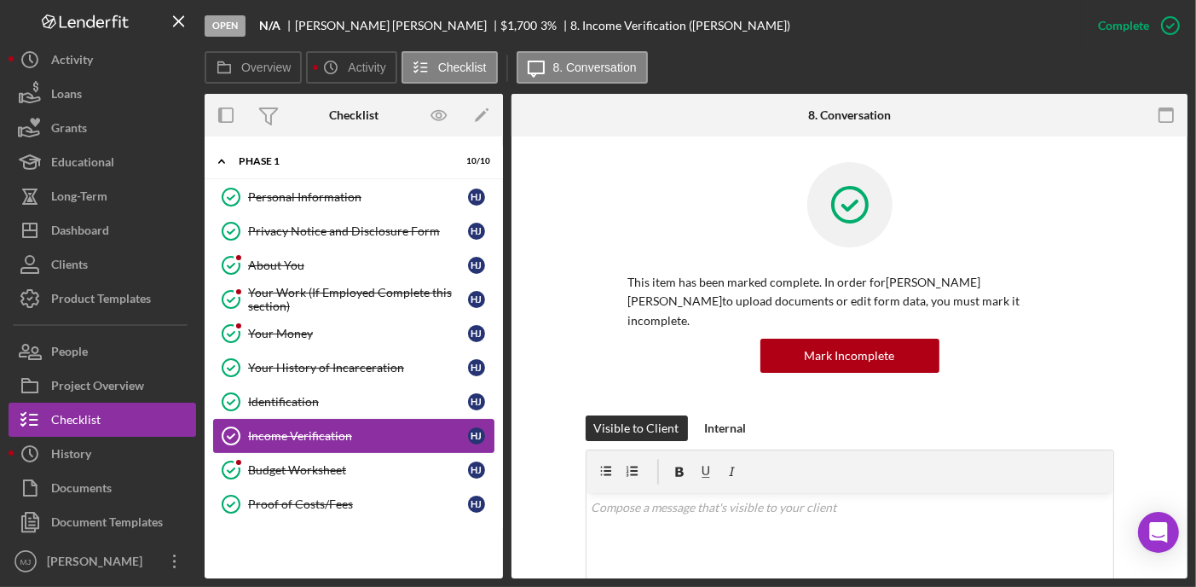
click at [283, 429] on div "Income Verification" at bounding box center [358, 436] width 220 height 14
click at [623, 66] on label "8. Conversation" at bounding box center [595, 68] width 84 height 14
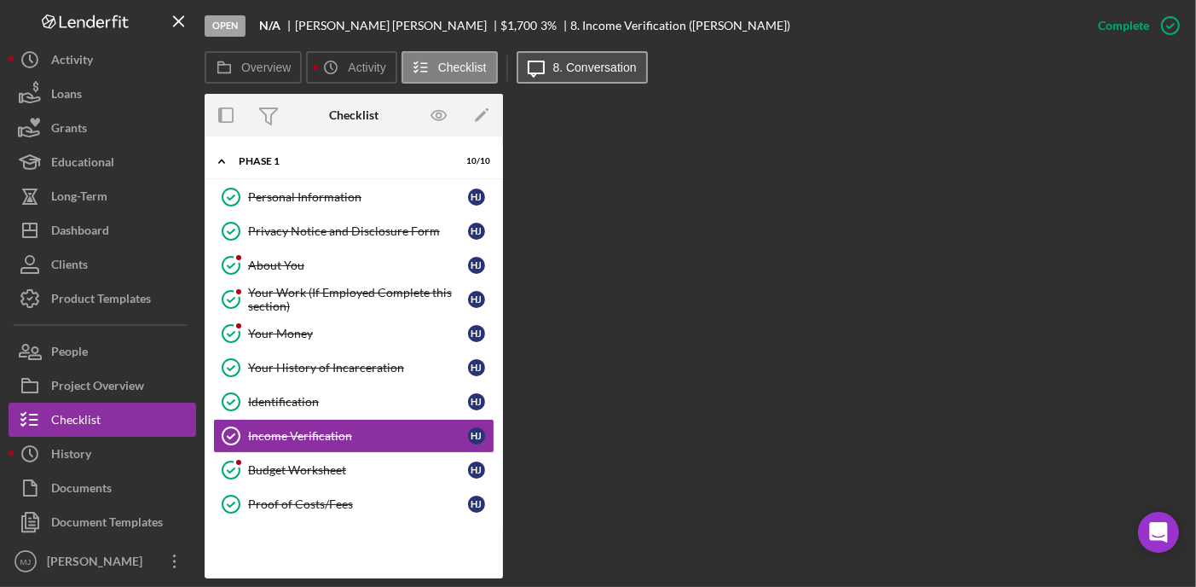
click at [622, 67] on label "8. Conversation" at bounding box center [595, 68] width 84 height 14
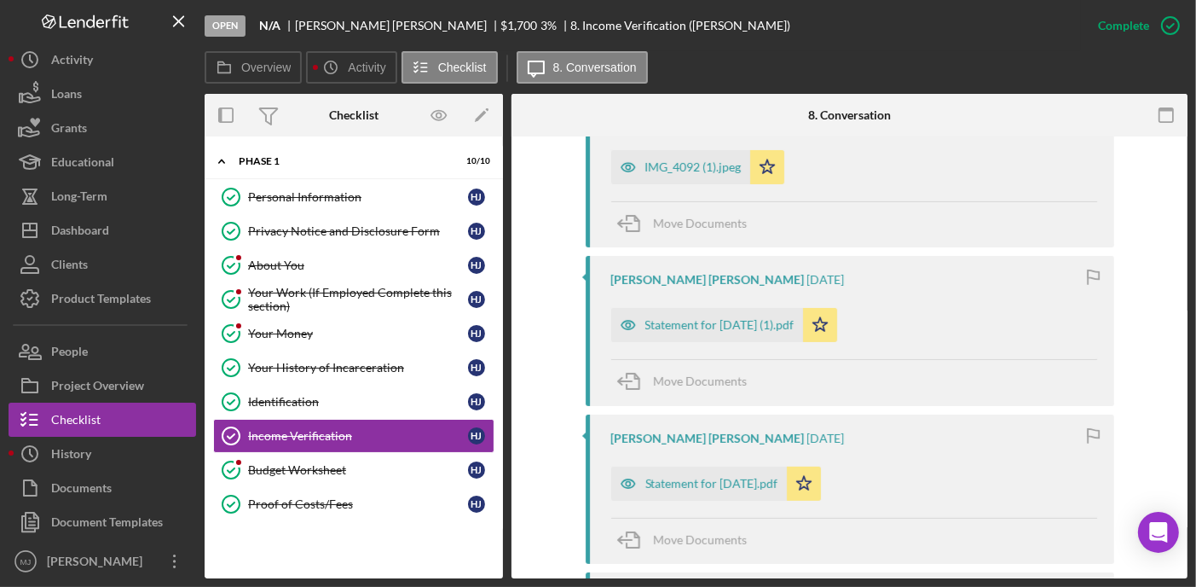
scroll to position [597, 0]
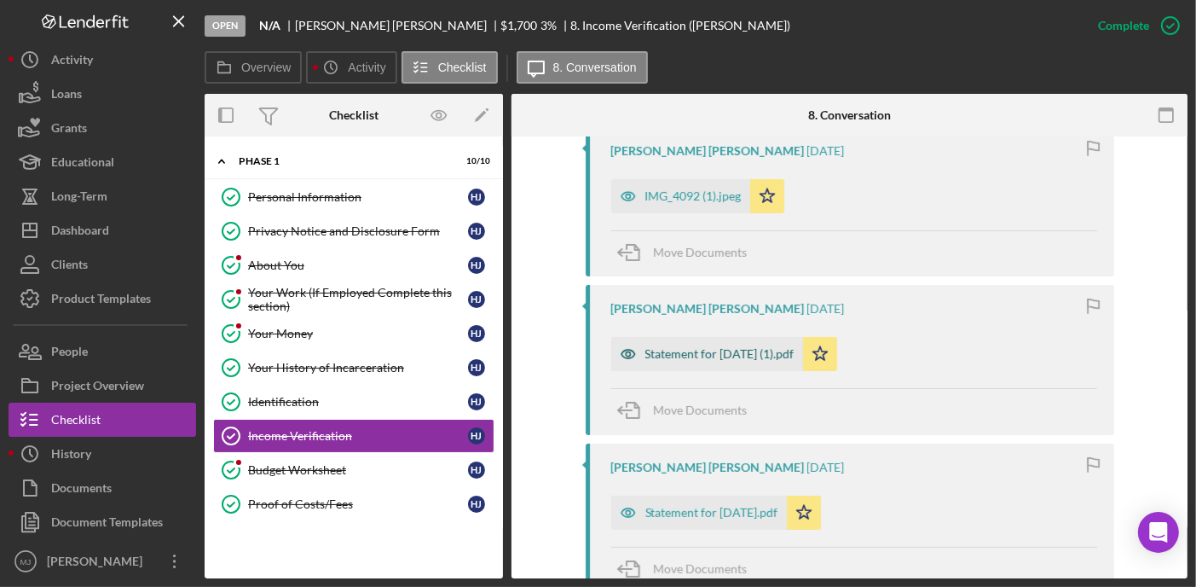
click at [767, 347] on div "Statement for [DATE] (1).pdf" at bounding box center [720, 354] width 149 height 14
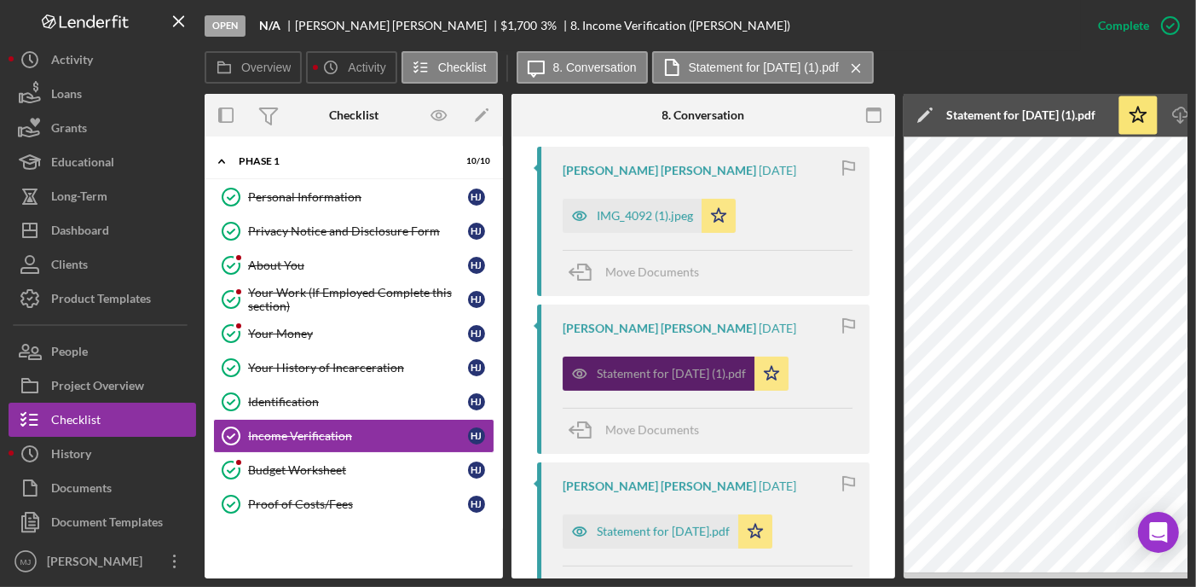
scroll to position [616, 0]
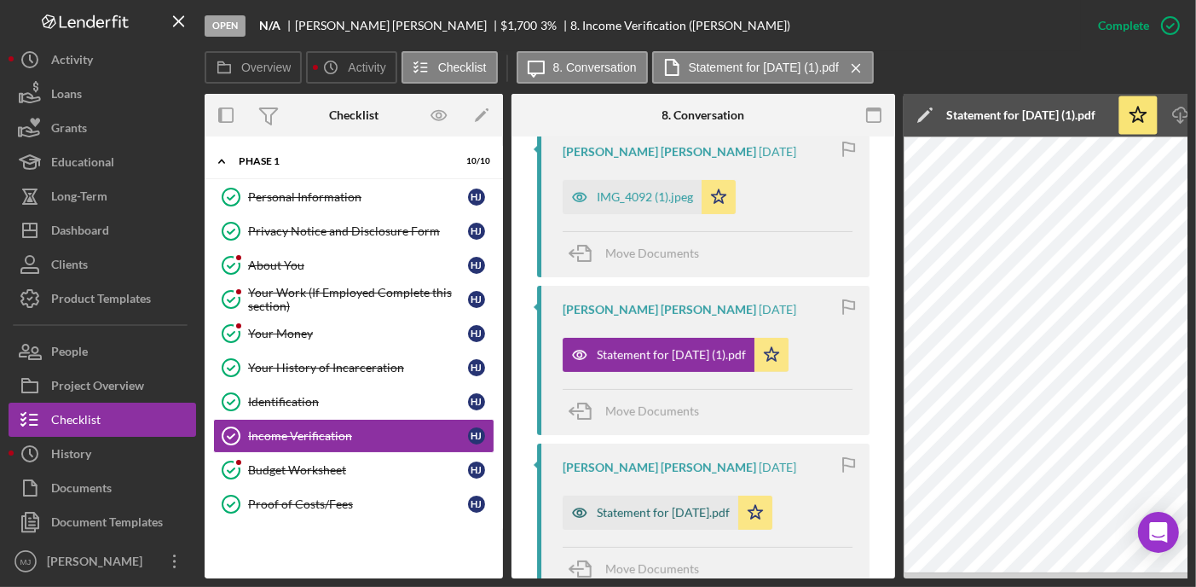
click at [698, 506] on div "Statement for [DATE].pdf" at bounding box center [663, 513] width 133 height 14
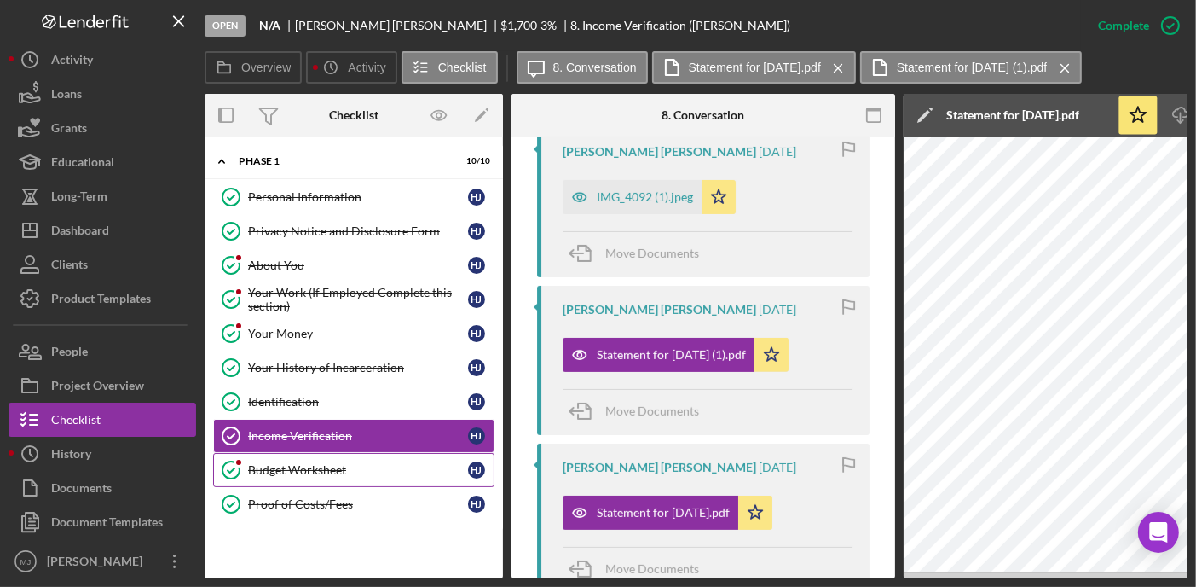
click at [304, 463] on div "Budget Worksheet" at bounding box center [358, 470] width 220 height 14
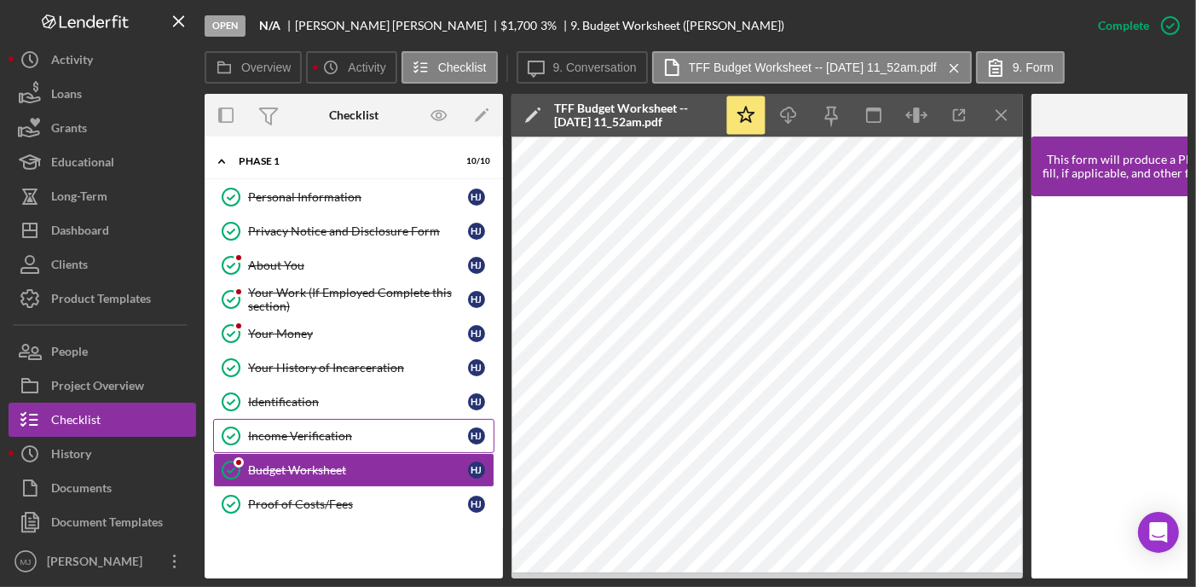
click at [321, 439] on div "Income Verification" at bounding box center [358, 436] width 220 height 14
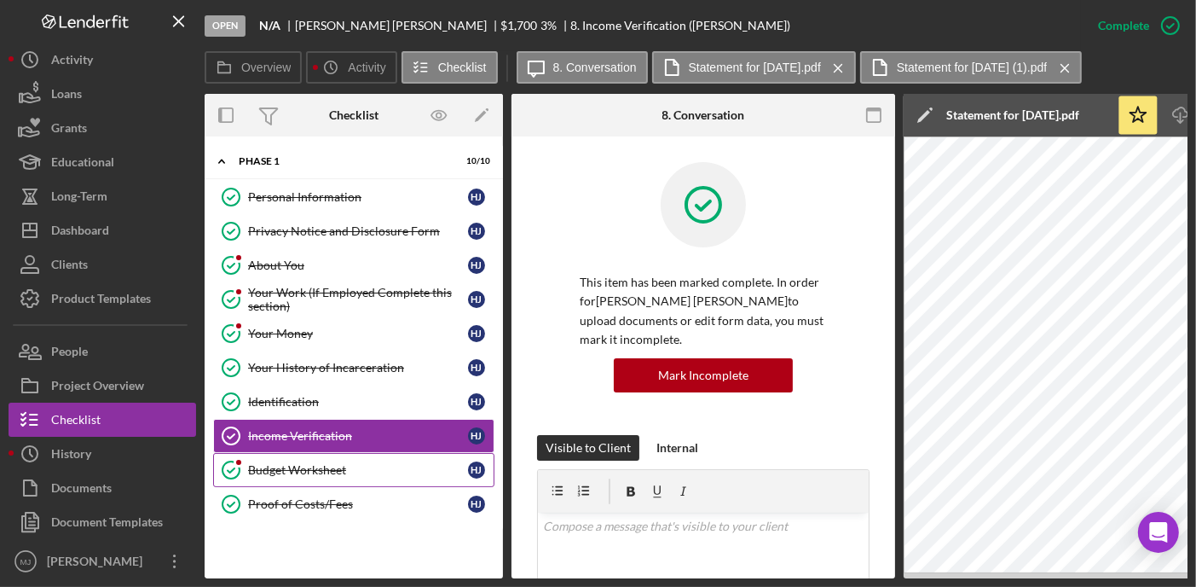
click at [299, 456] on link "Budget Worksheet Budget Worksheet H J" at bounding box center [353, 470] width 281 height 34
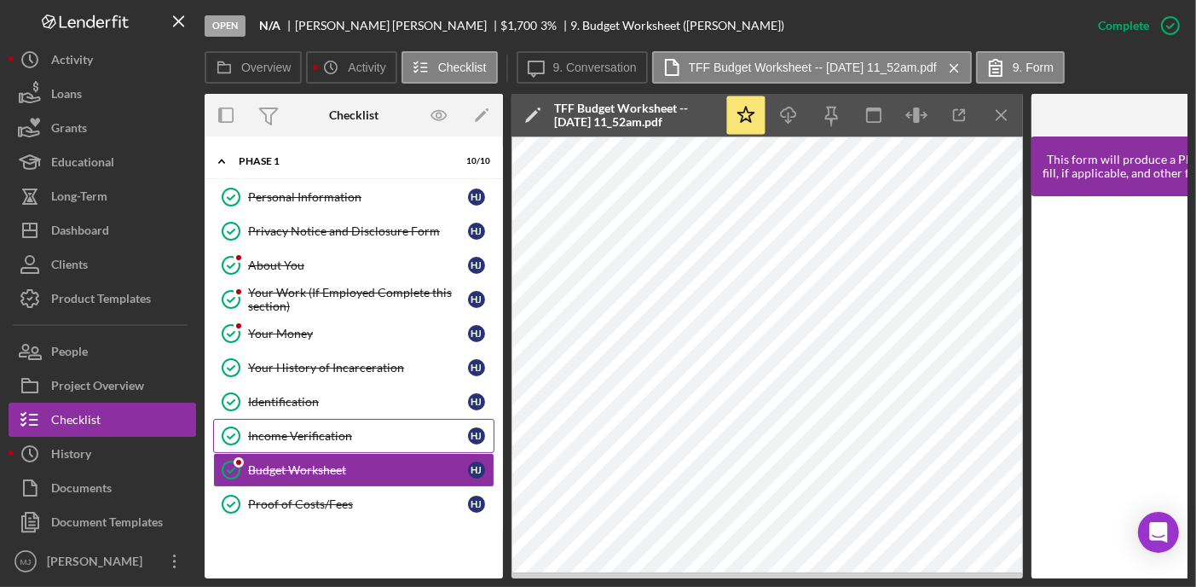
click at [317, 433] on div "Income Verification" at bounding box center [358, 436] width 220 height 14
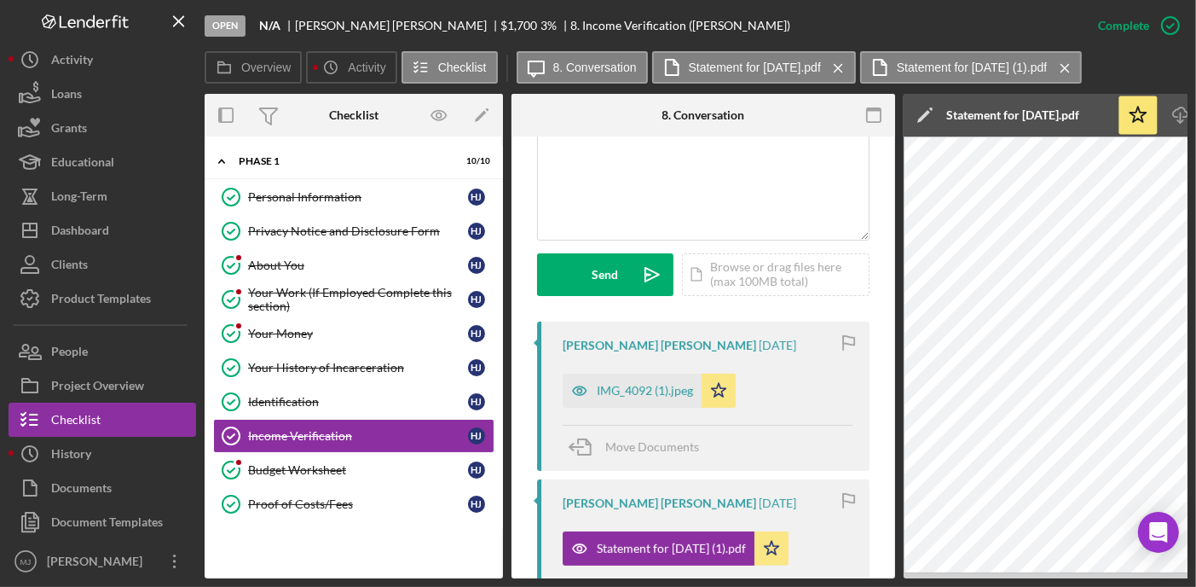
scroll to position [426, 0]
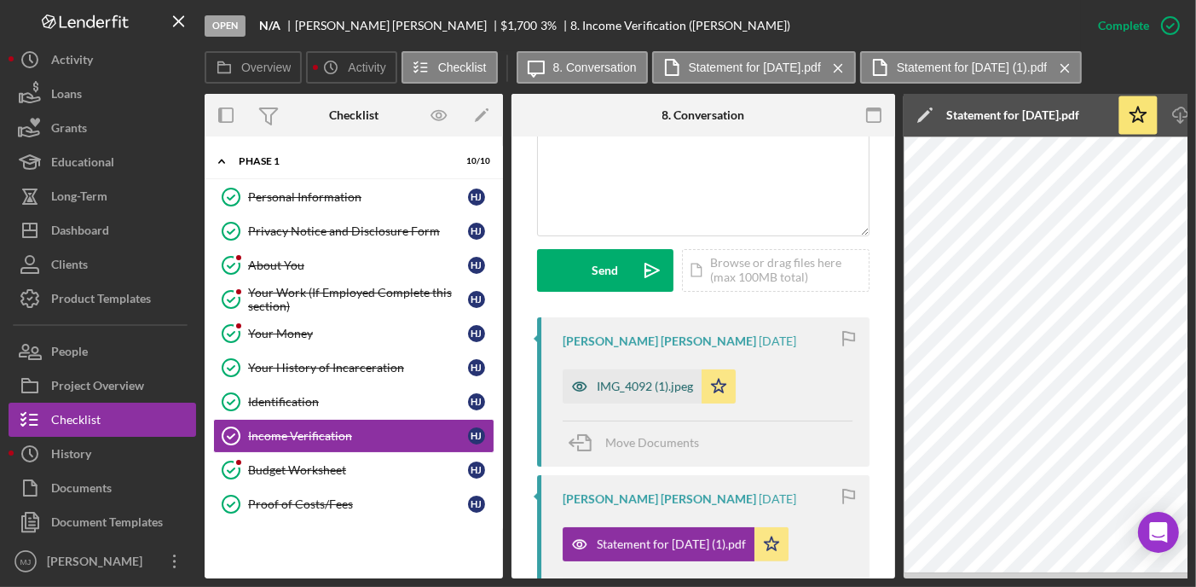
click at [644, 379] on div "IMG_4092 (1).jpeg" at bounding box center [645, 386] width 96 height 14
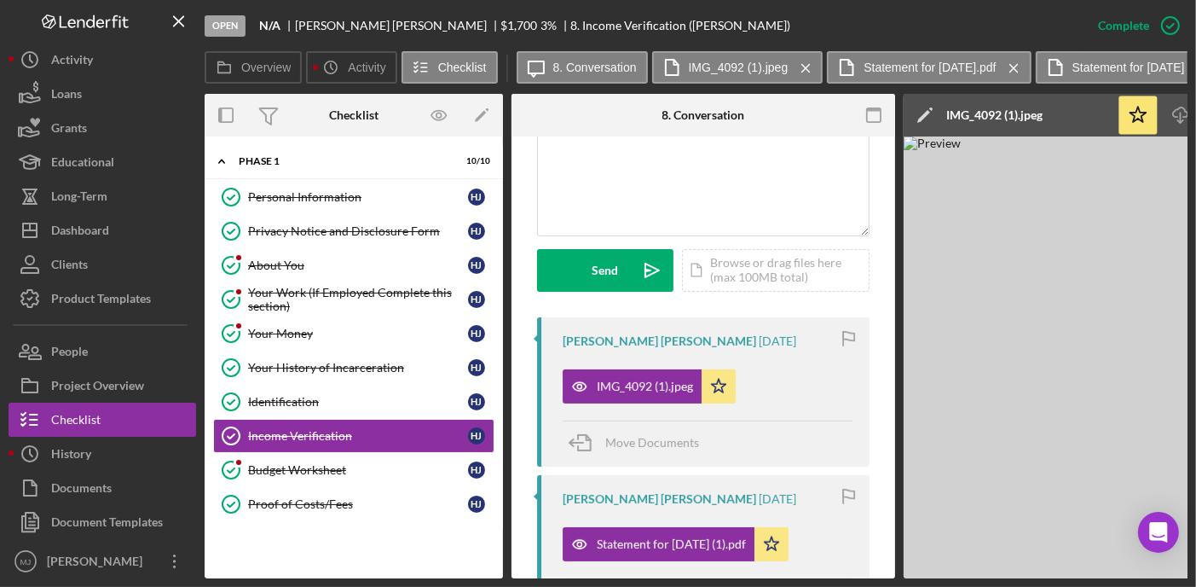
click at [882, 111] on icon "button" at bounding box center [874, 115] width 38 height 38
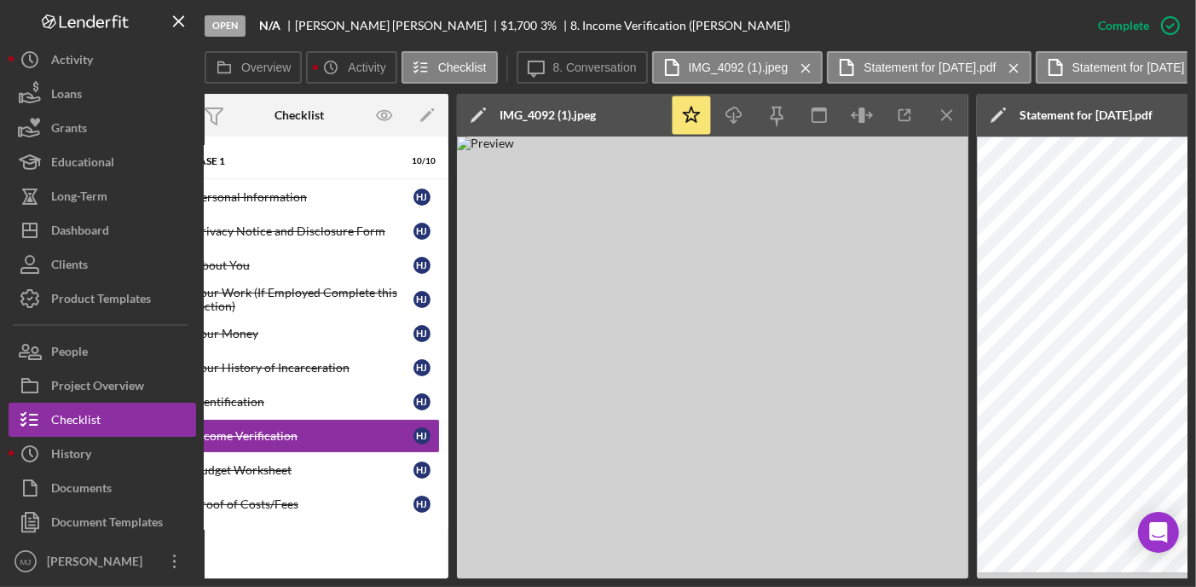
scroll to position [0, 0]
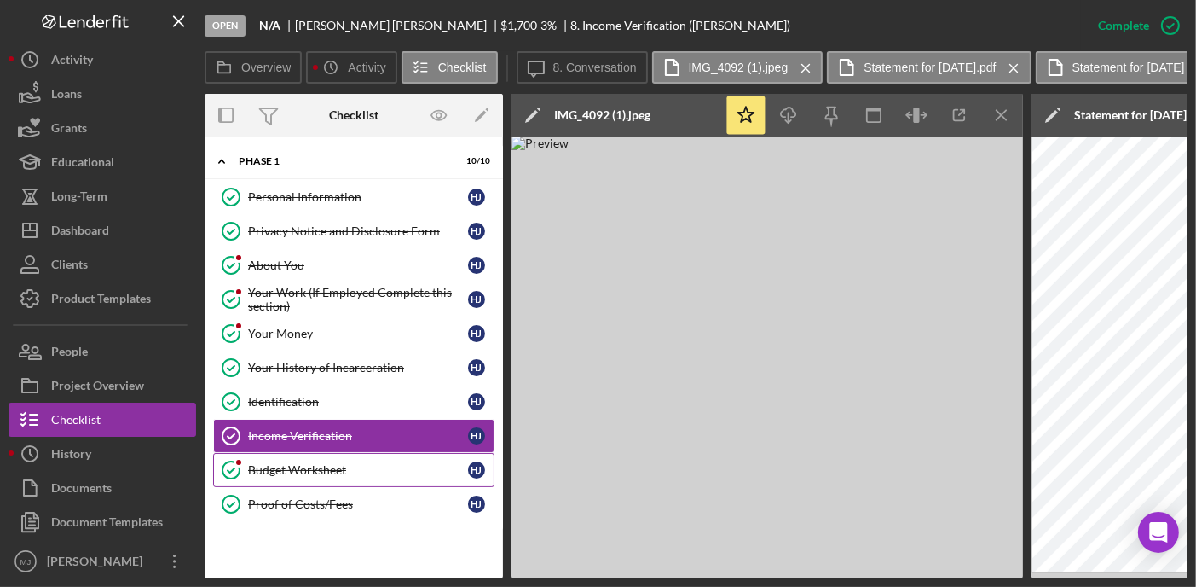
click at [357, 464] on div "Budget Worksheet" at bounding box center [358, 470] width 220 height 14
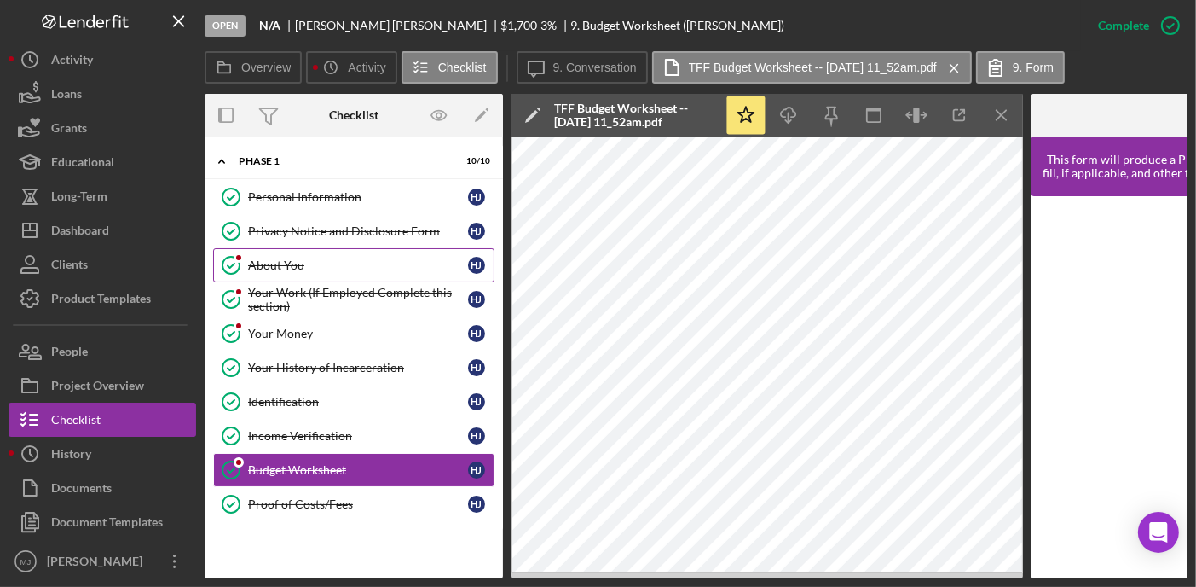
click at [255, 262] on div "About You" at bounding box center [358, 265] width 220 height 14
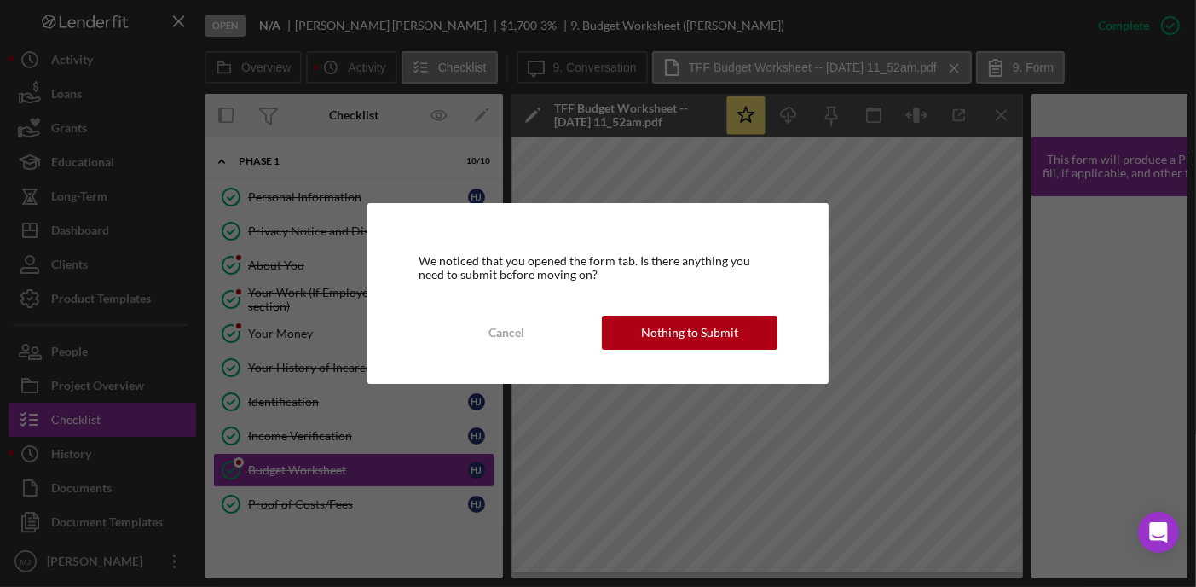
click at [767, 310] on div "We noticed that you opened the form tab. Is there anything you need to submit b…" at bounding box center [598, 293] width 461 height 181
click at [729, 337] on div "Nothing to Submit" at bounding box center [689, 333] width 97 height 34
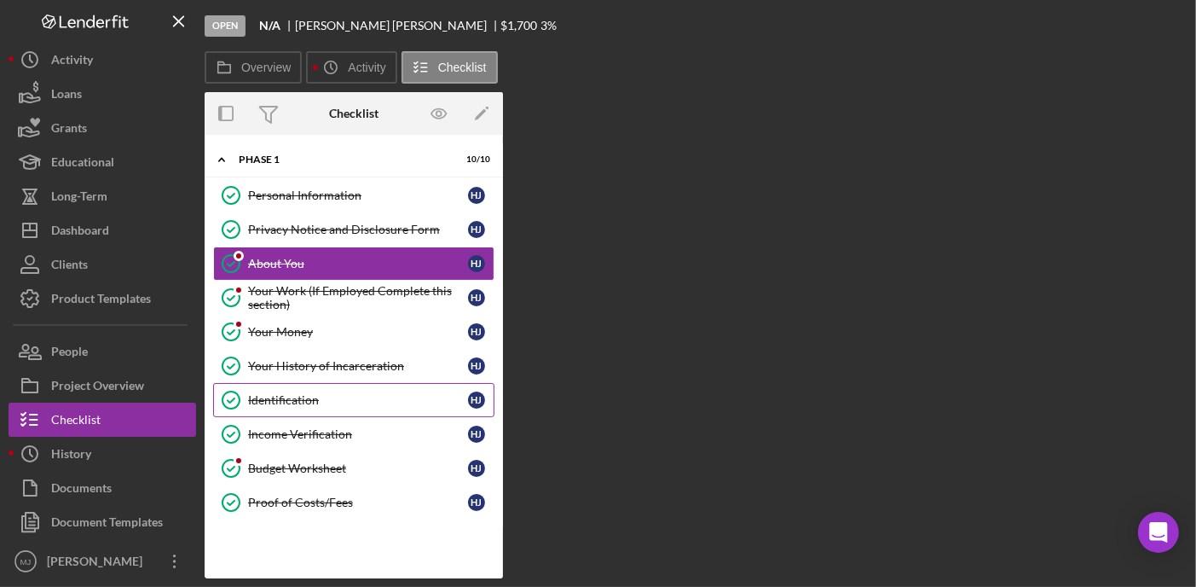
click at [276, 396] on div "Identification" at bounding box center [358, 400] width 220 height 14
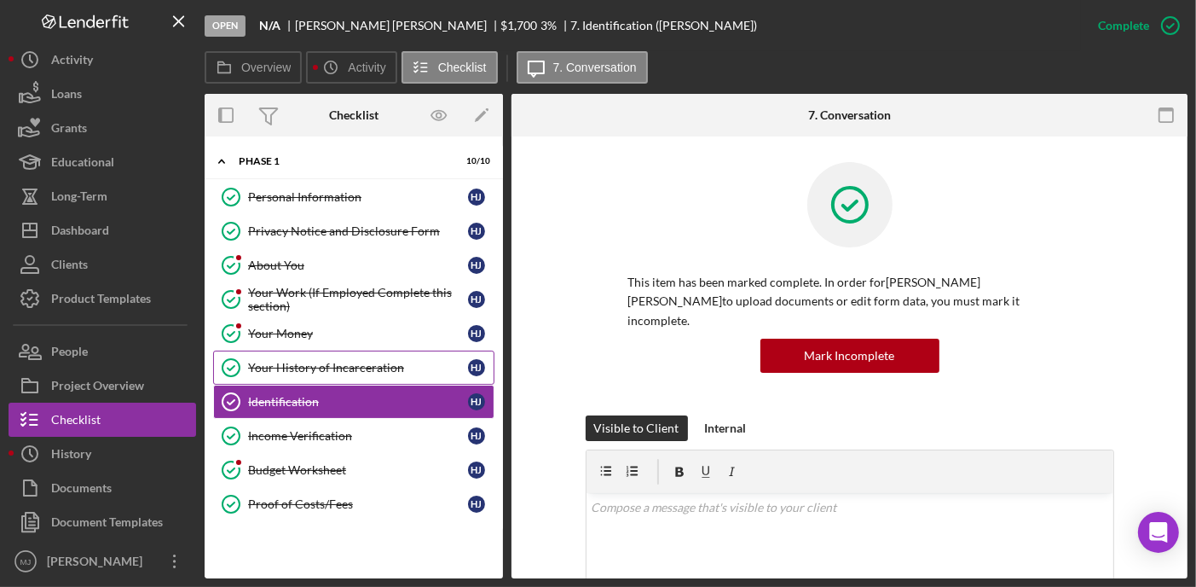
click at [314, 361] on div "Your History of Incarceration" at bounding box center [358, 368] width 220 height 14
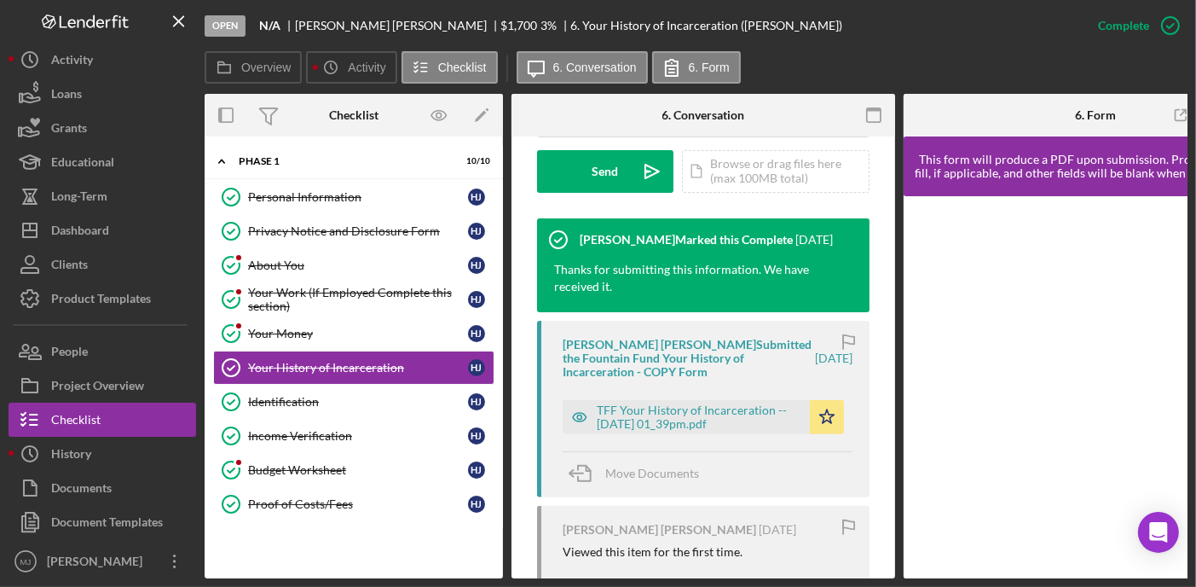
scroll to position [597, 0]
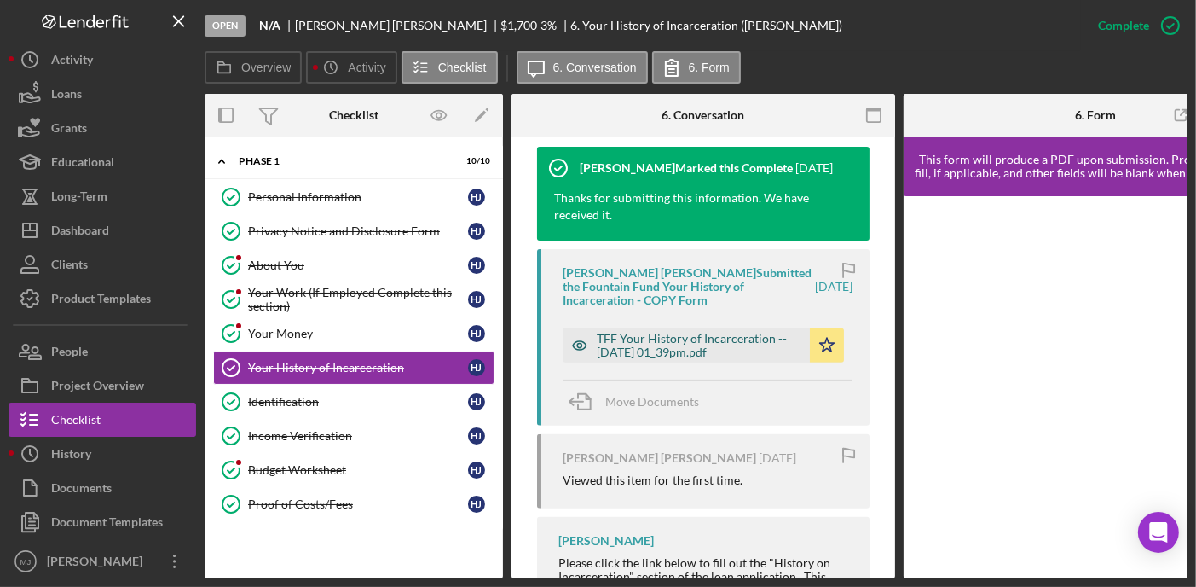
click at [734, 332] on div "TFF Your History of Incarceration -- [DATE] 01_39pm.pdf" at bounding box center [699, 345] width 205 height 27
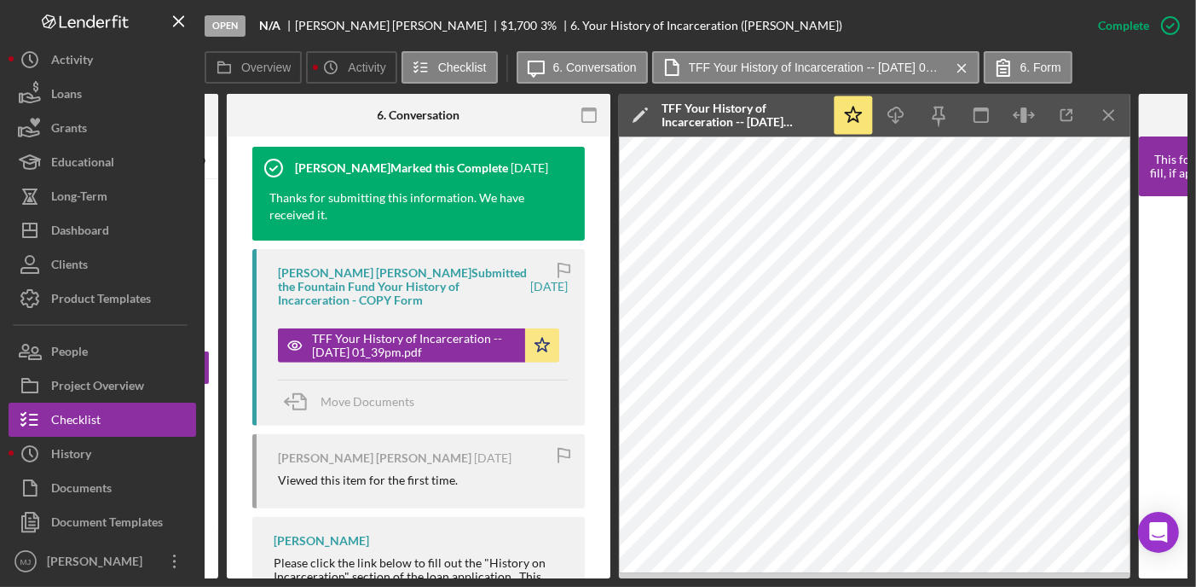
scroll to position [0, 286]
click at [583, 114] on icon "button" at bounding box center [589, 115] width 38 height 38
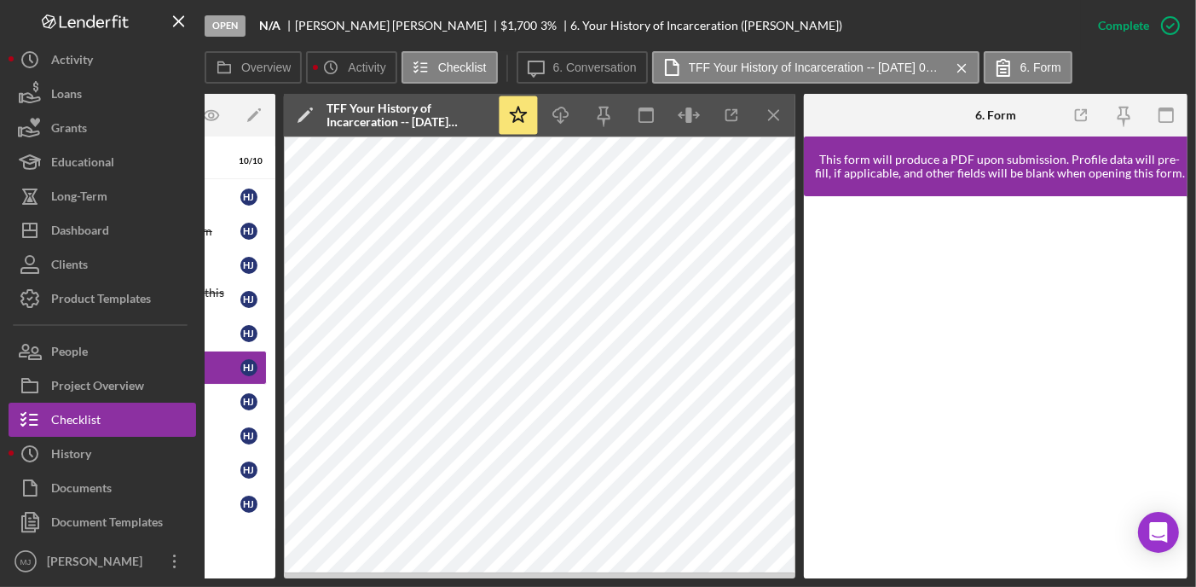
scroll to position [0, 227]
click at [1167, 115] on icon "button" at bounding box center [1168, 115] width 38 height 38
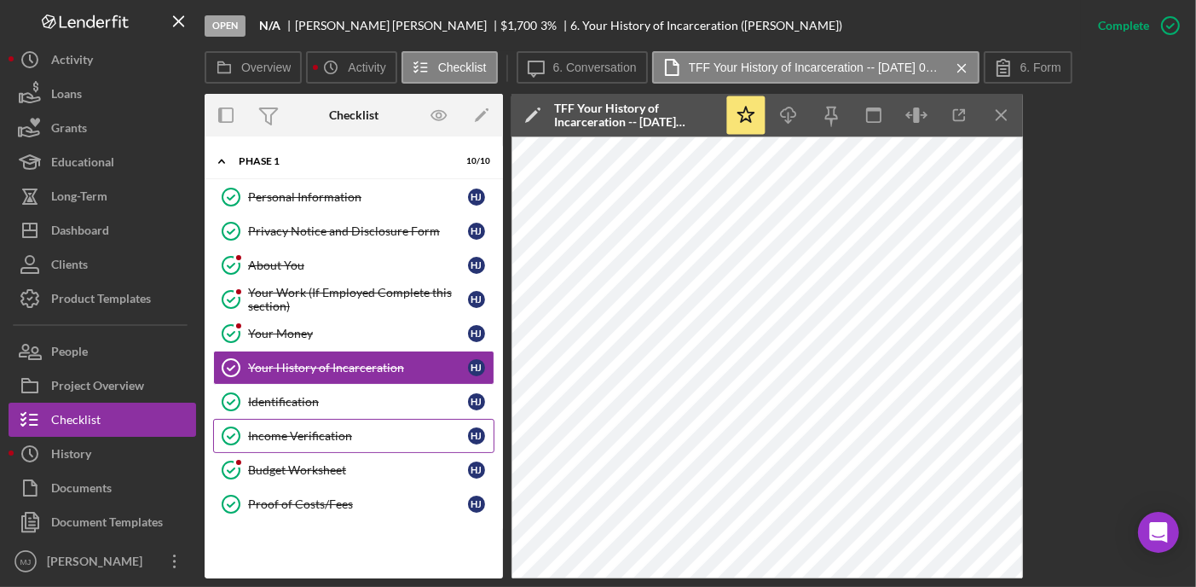
click at [338, 432] on div "Income Verification" at bounding box center [358, 436] width 220 height 14
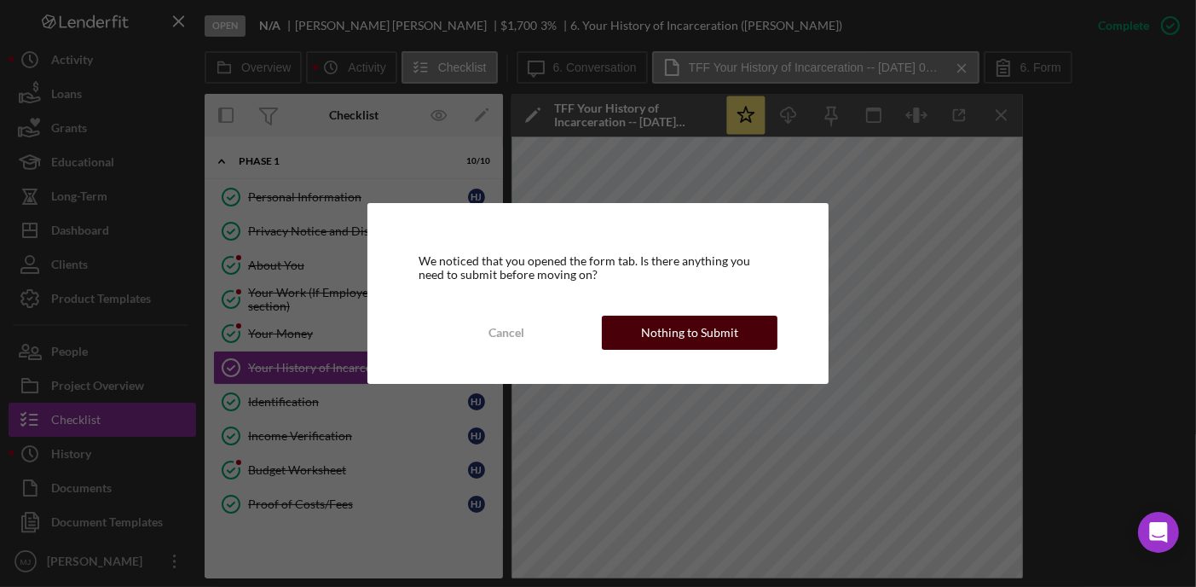
click at [648, 334] on div "Nothing to Submit" at bounding box center [689, 333] width 97 height 34
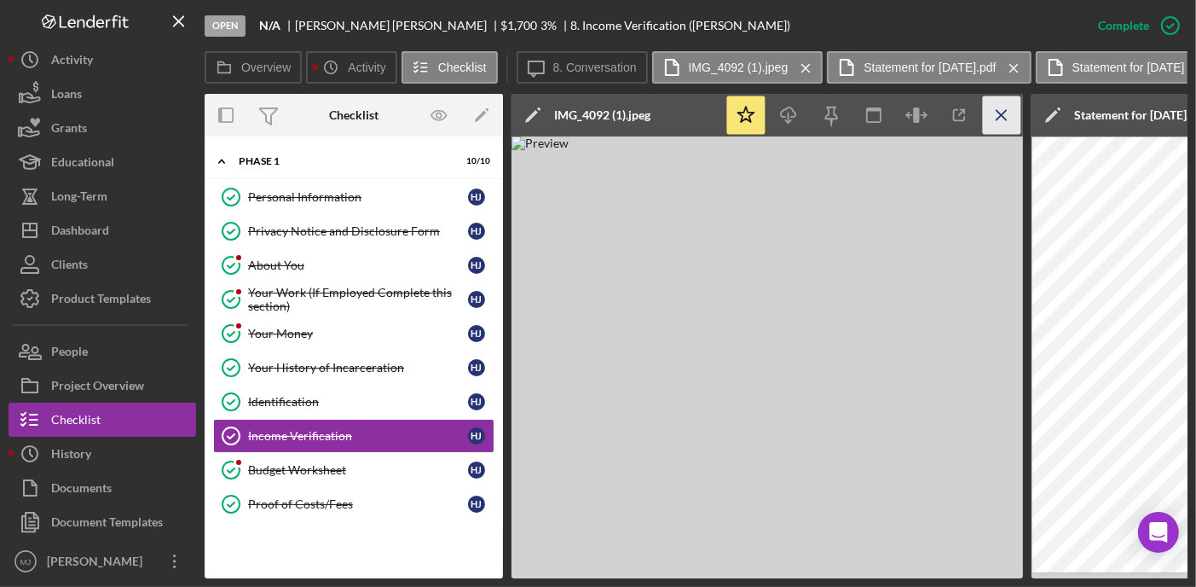
click at [996, 116] on icon "Icon/Menu Close" at bounding box center [1002, 115] width 38 height 38
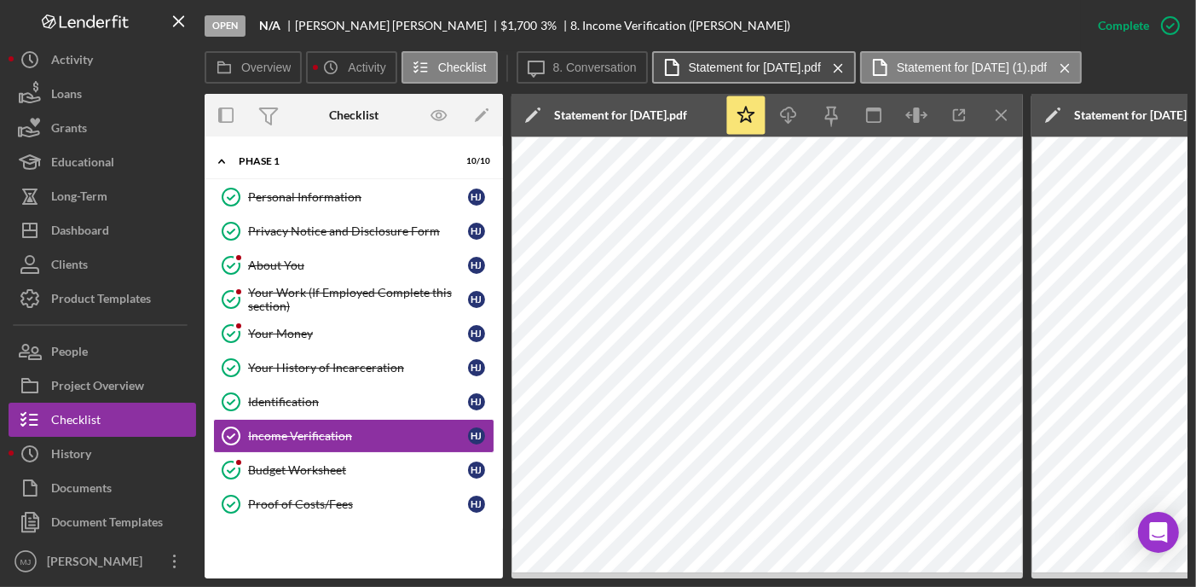
click at [795, 65] on label "Statement for [DATE].pdf" at bounding box center [755, 68] width 132 height 14
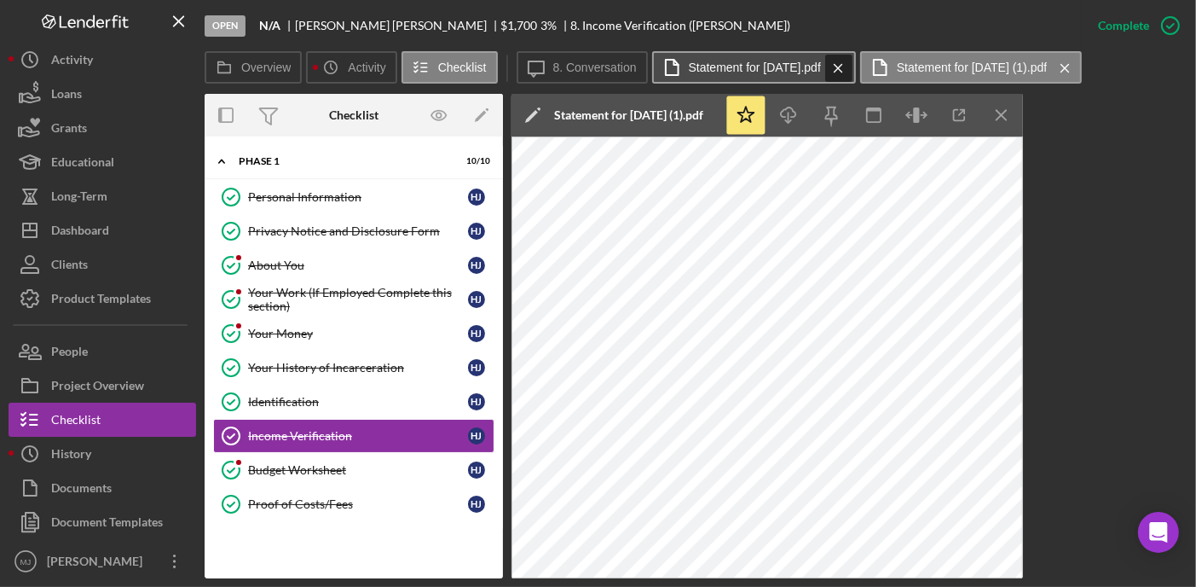
click at [854, 69] on icon "Icon/Menu Close" at bounding box center [839, 68] width 30 height 43
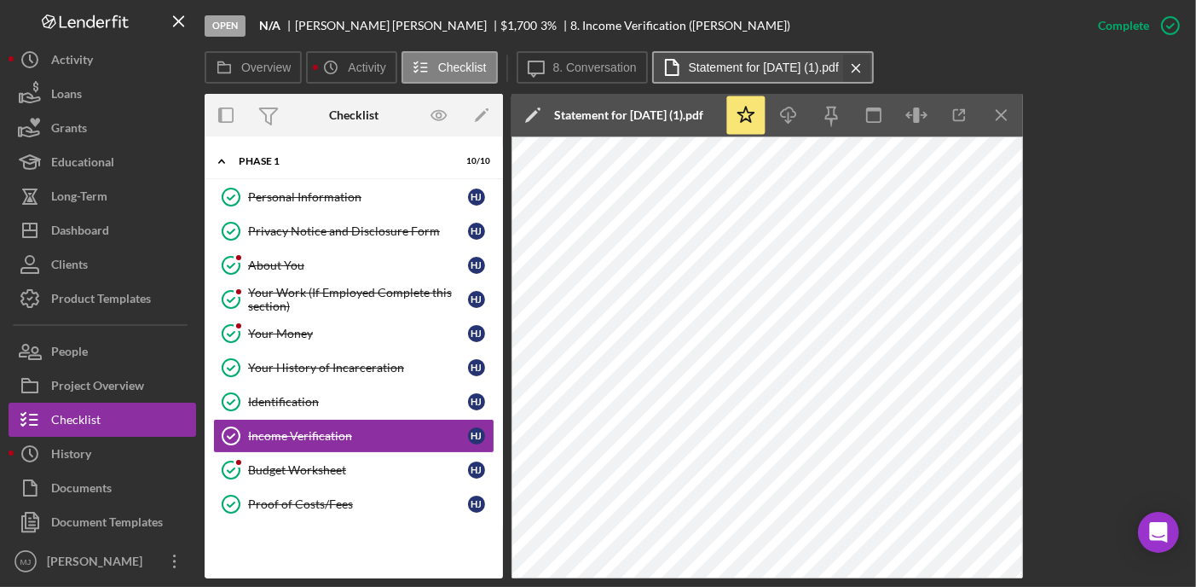
click at [871, 66] on icon "Icon/Menu Close" at bounding box center [857, 68] width 30 height 43
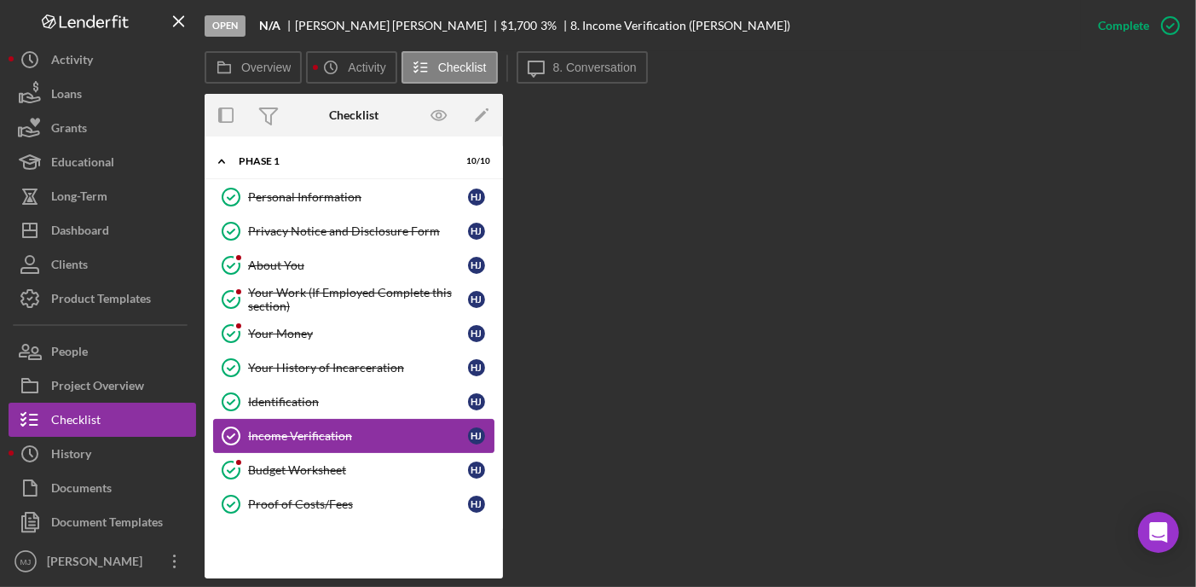
click at [310, 429] on div "Income Verification" at bounding box center [358, 436] width 220 height 14
click at [553, 78] on icon "Icon/Message" at bounding box center [536, 67] width 43 height 43
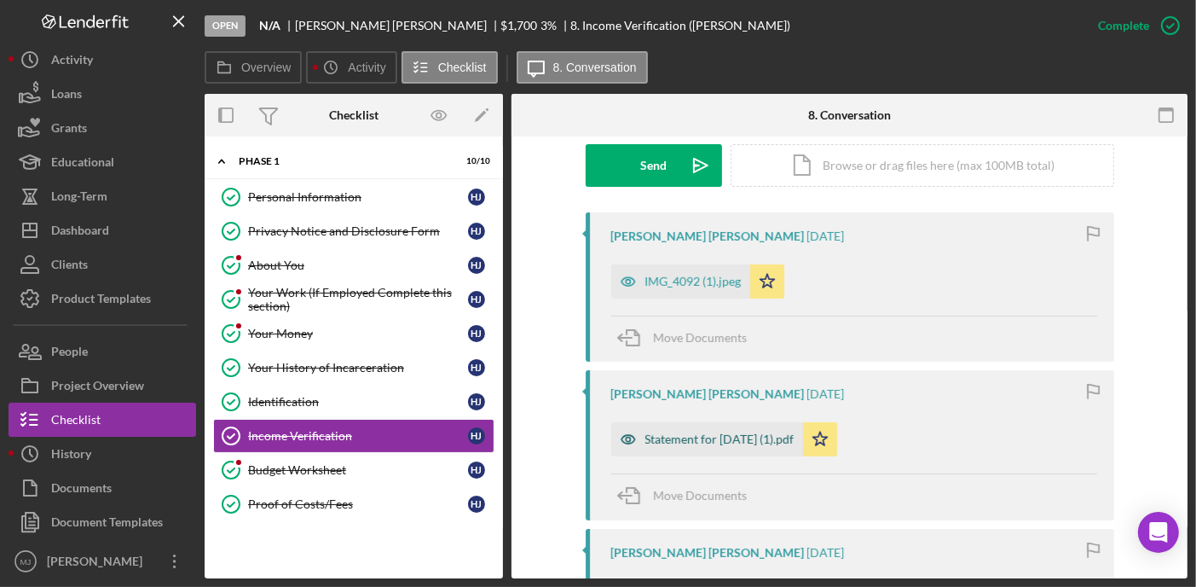
click at [709, 431] on div "Statement for [DATE] (1).pdf" at bounding box center [707, 439] width 192 height 34
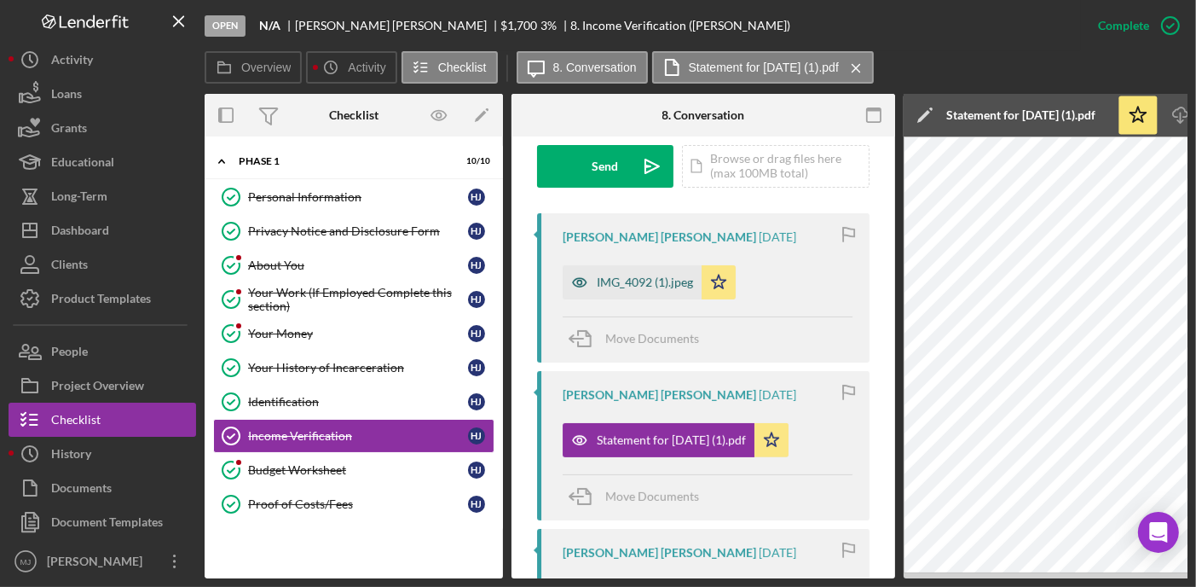
click at [650, 272] on div "IMG_4092 (1).jpeg" at bounding box center [632, 282] width 139 height 34
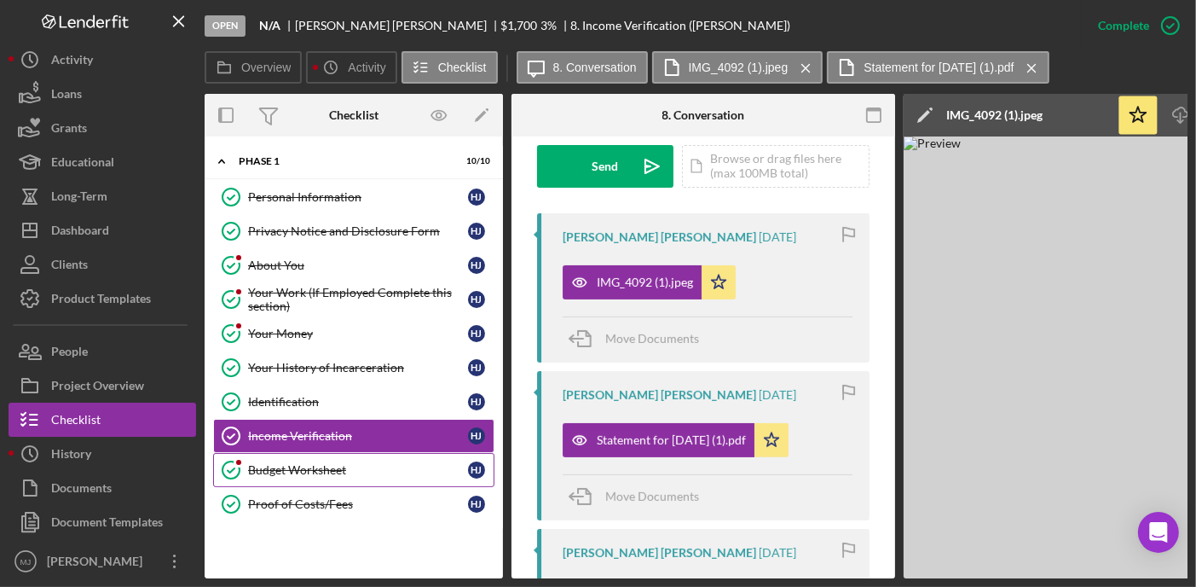
click at [365, 463] on div "Budget Worksheet" at bounding box center [358, 470] width 220 height 14
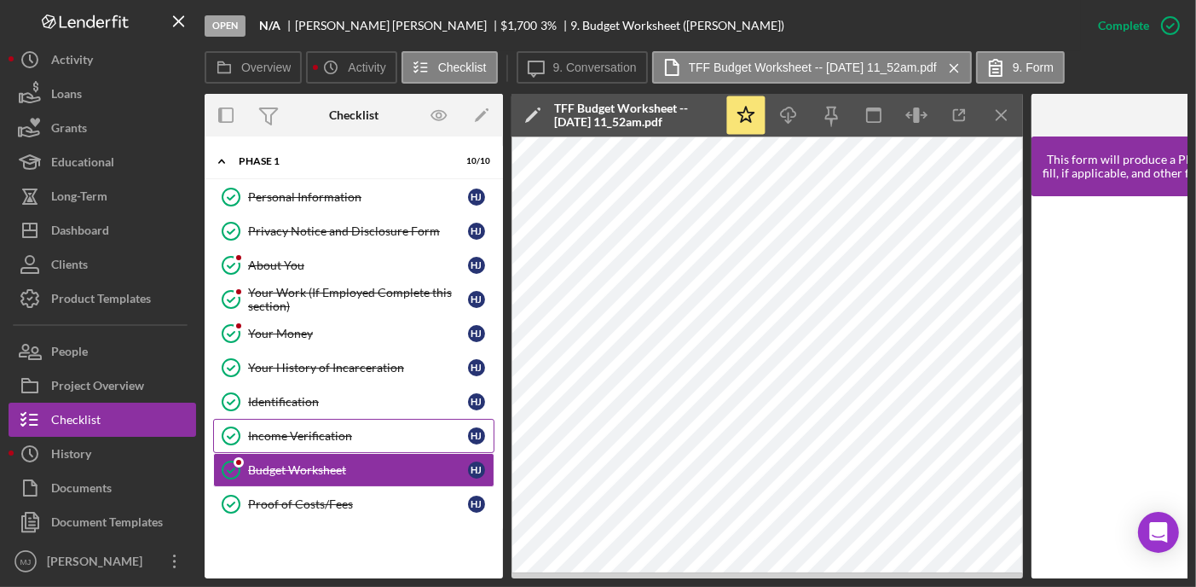
click at [263, 436] on div "Income Verification" at bounding box center [358, 436] width 220 height 14
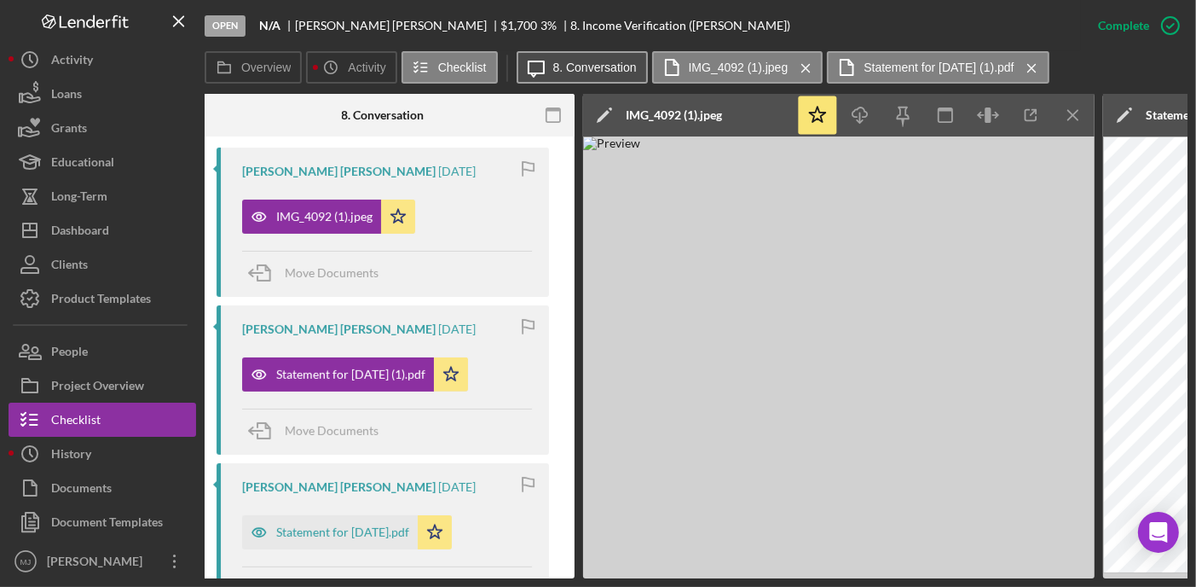
scroll to position [426, 0]
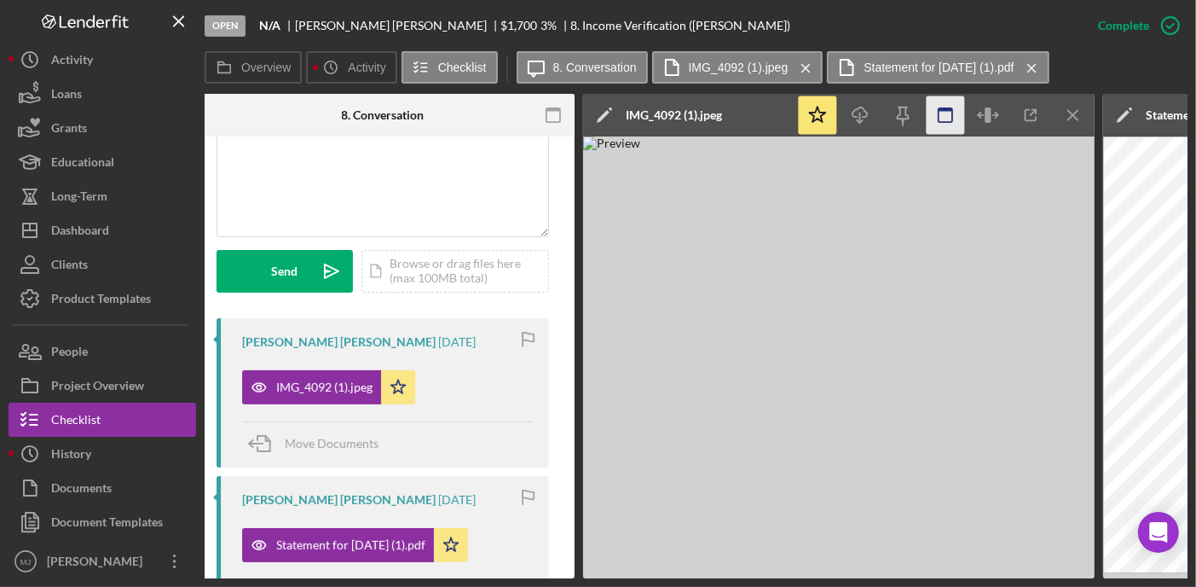
click at [549, 120] on icon "button" at bounding box center [554, 115] width 38 height 38
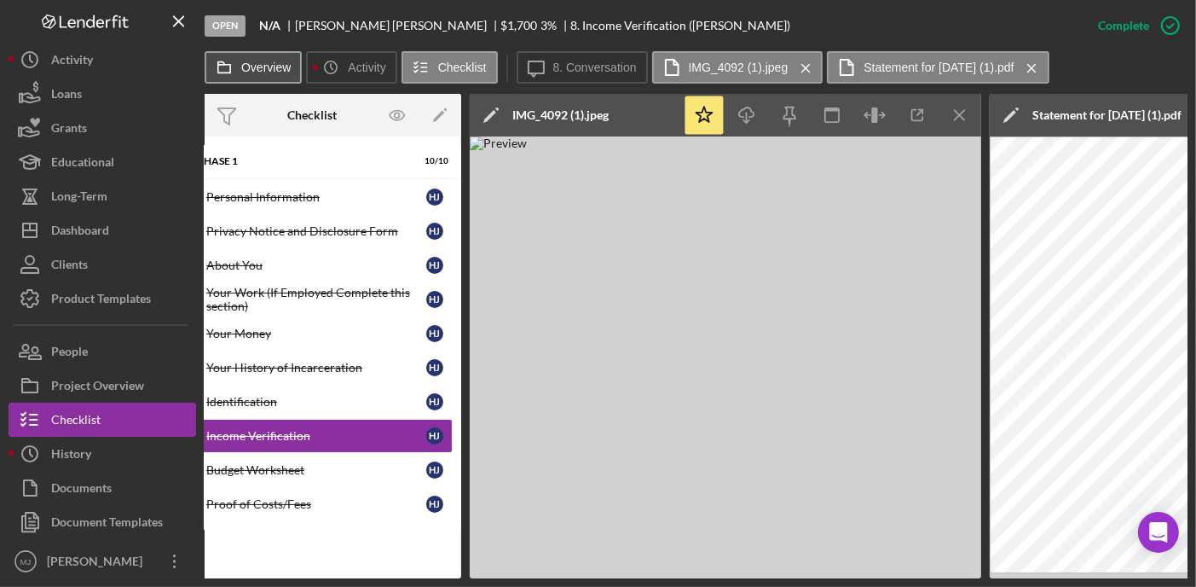
scroll to position [0, 0]
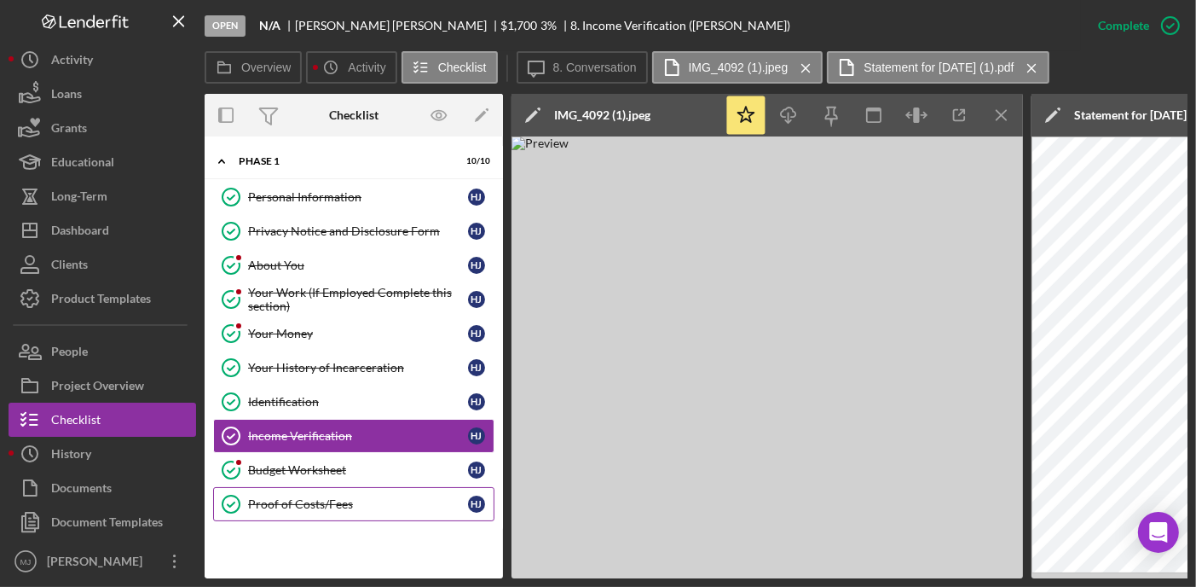
click at [290, 497] on div "Proof of Costs/Fees" at bounding box center [358, 504] width 220 height 14
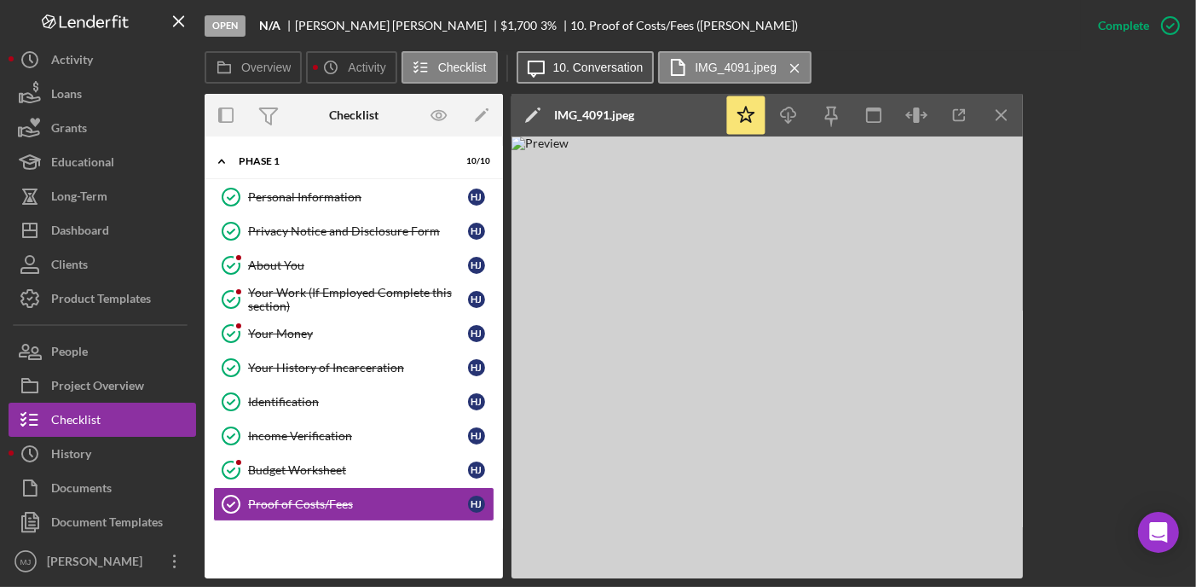
click at [593, 74] on button "Icon/Message 10. Conversation" at bounding box center [586, 67] width 138 height 32
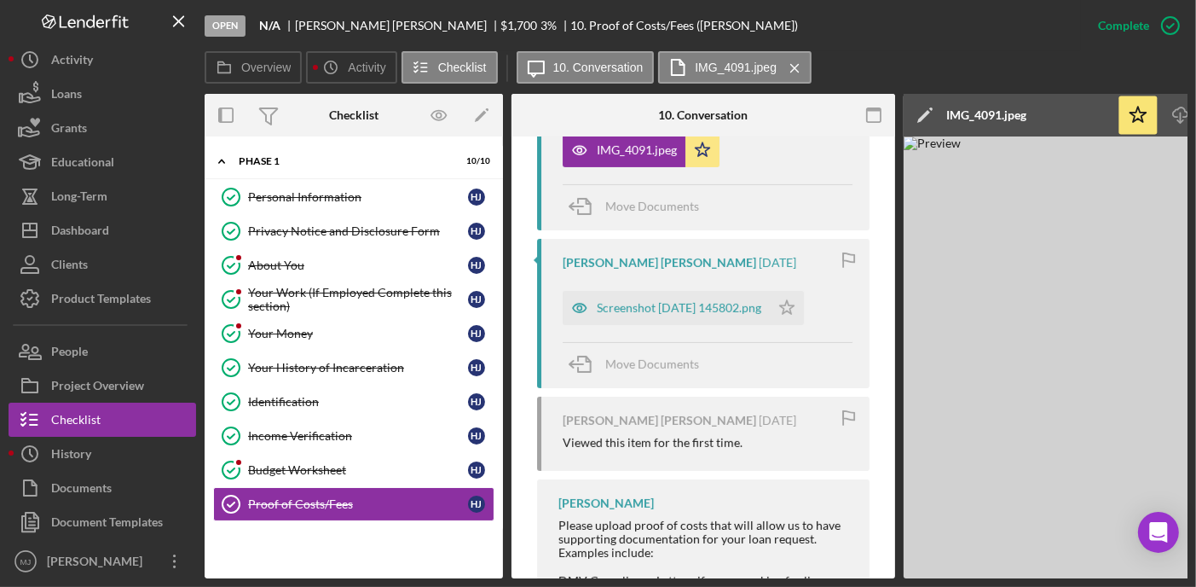
scroll to position [767, 0]
click at [683, 293] on div "Screenshot [DATE] 145802.png" at bounding box center [666, 305] width 207 height 34
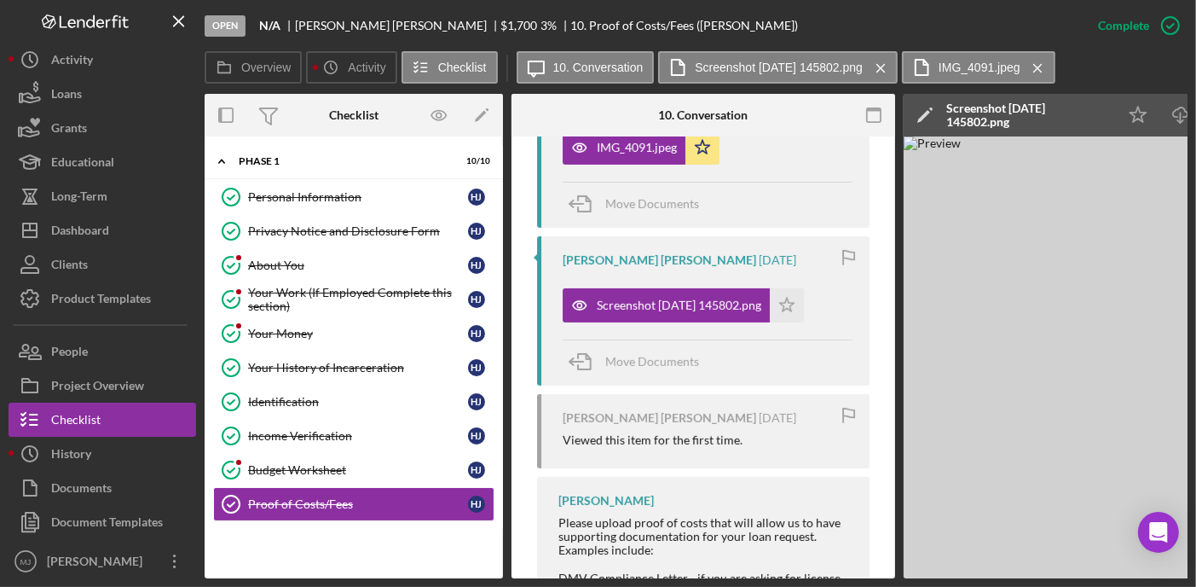
click at [850, 125] on div at bounding box center [831, 115] width 128 height 43
click at [871, 115] on icon "button" at bounding box center [874, 115] width 38 height 38
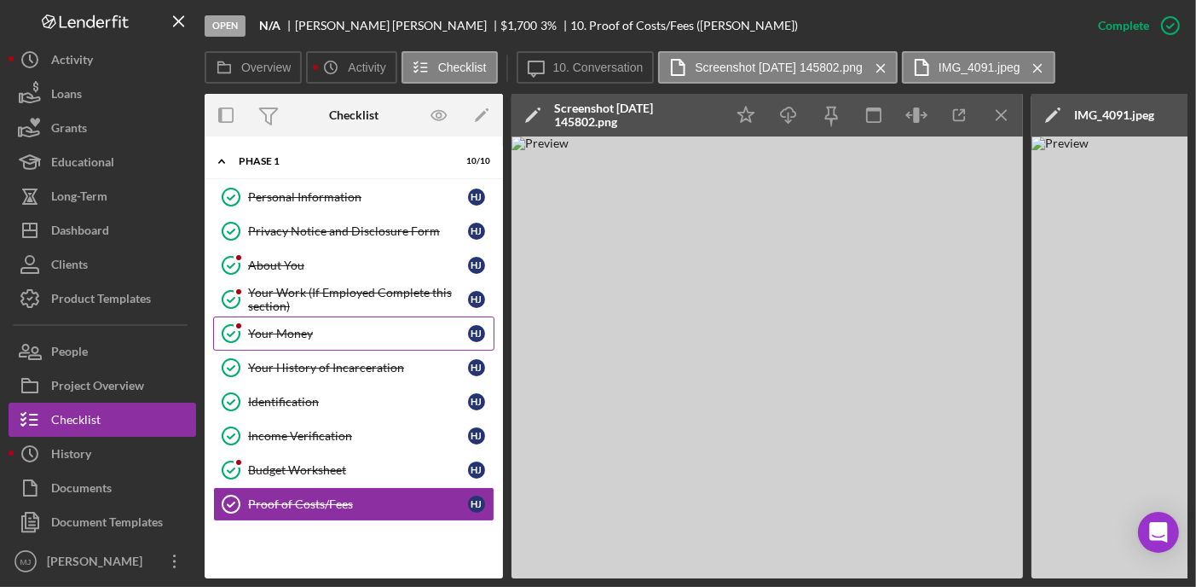
click at [269, 330] on div "Your Money" at bounding box center [358, 334] width 220 height 14
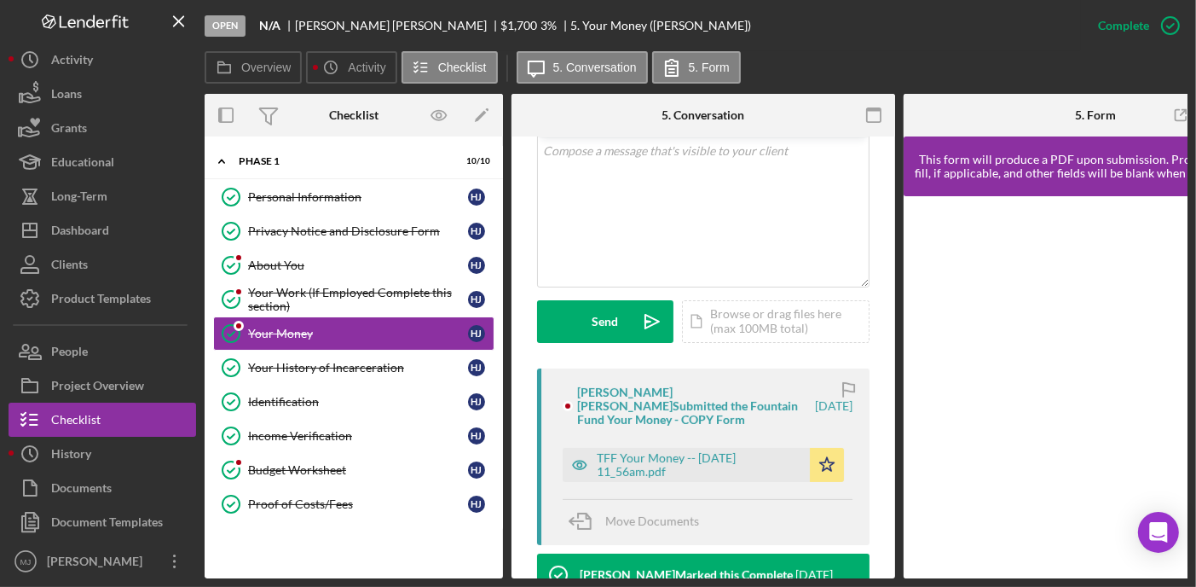
scroll to position [256, 0]
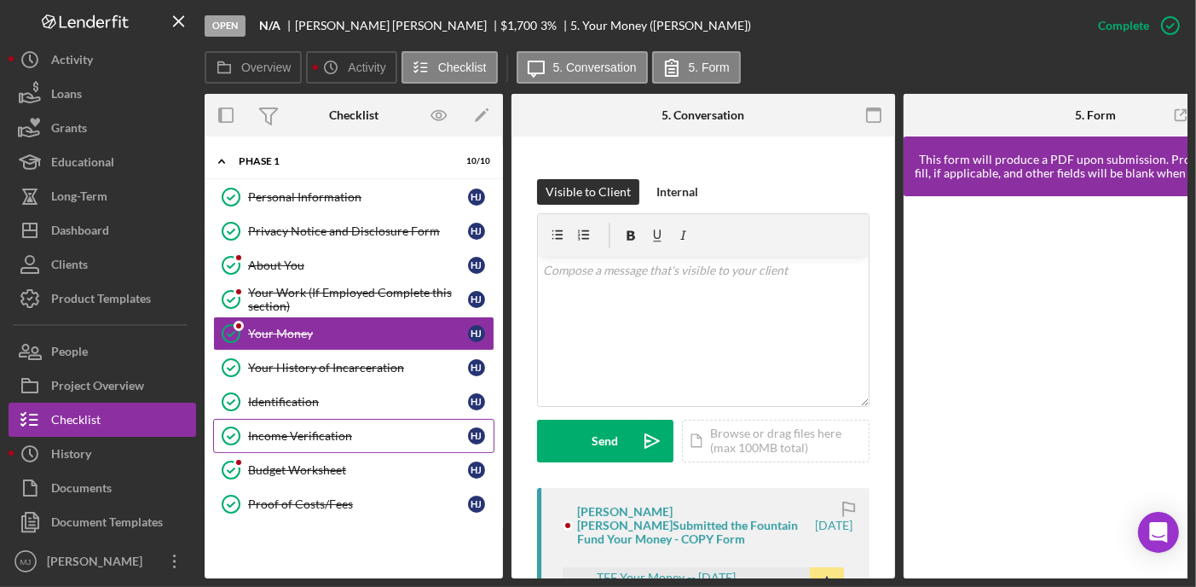
click at [323, 433] on div "Income Verification" at bounding box center [358, 436] width 220 height 14
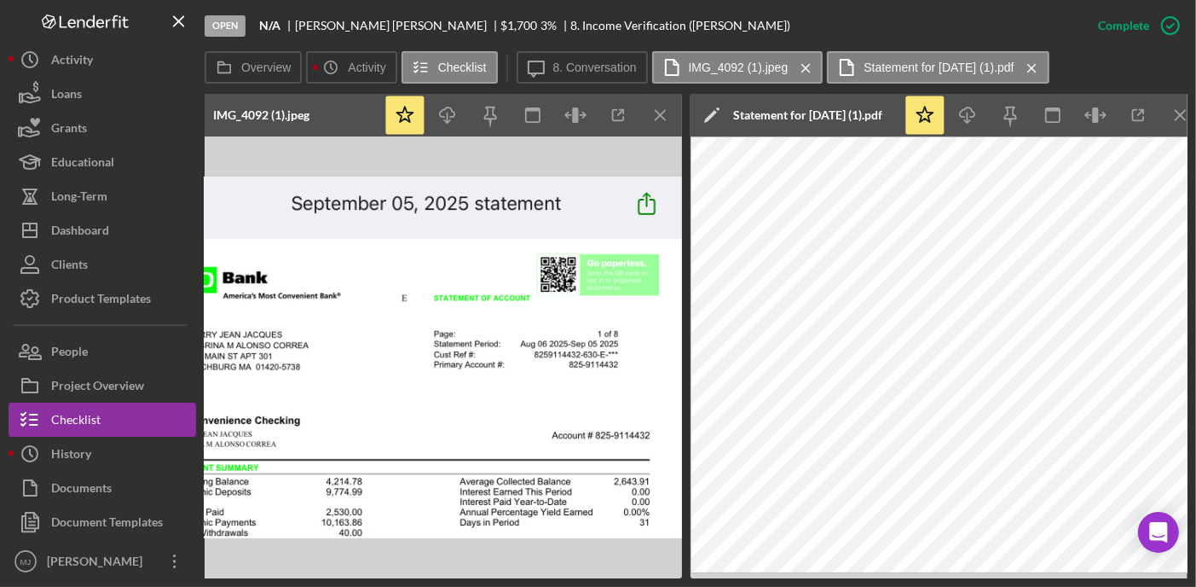
scroll to position [0, 355]
